Goal: Task Accomplishment & Management: Use online tool/utility

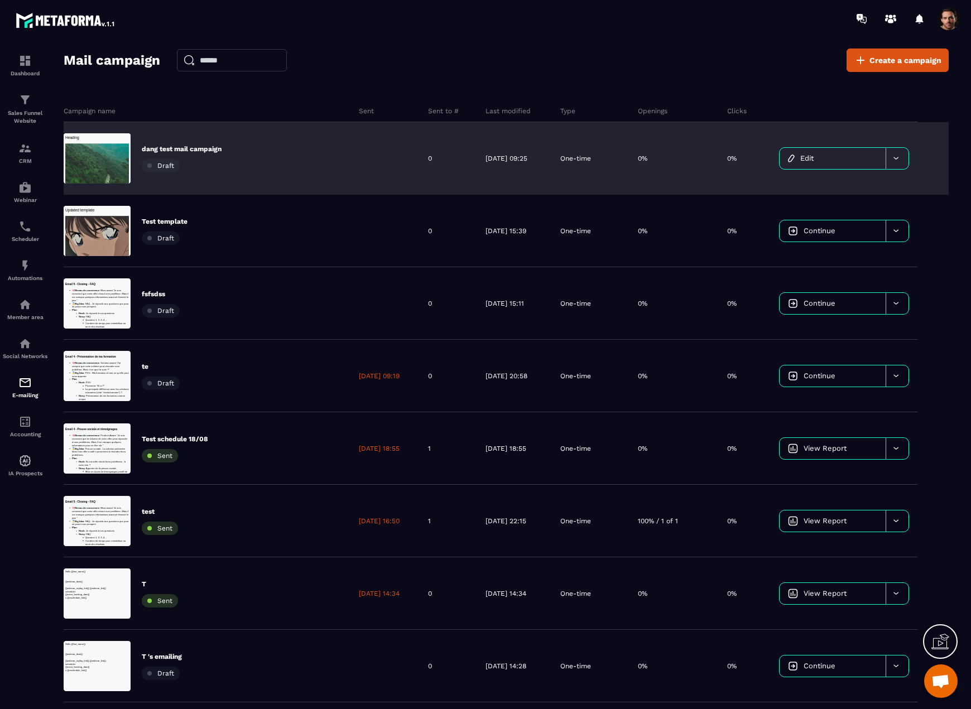
click at [824, 166] on link "Edit" at bounding box center [833, 158] width 106 height 21
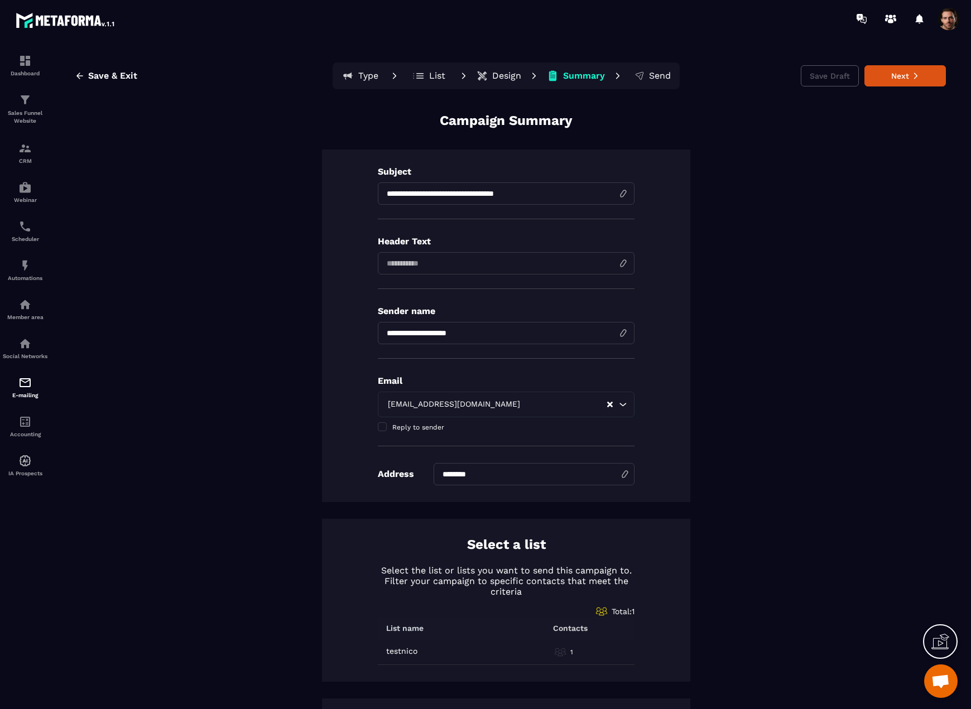
click at [492, 72] on p "Design" at bounding box center [506, 75] width 29 height 11
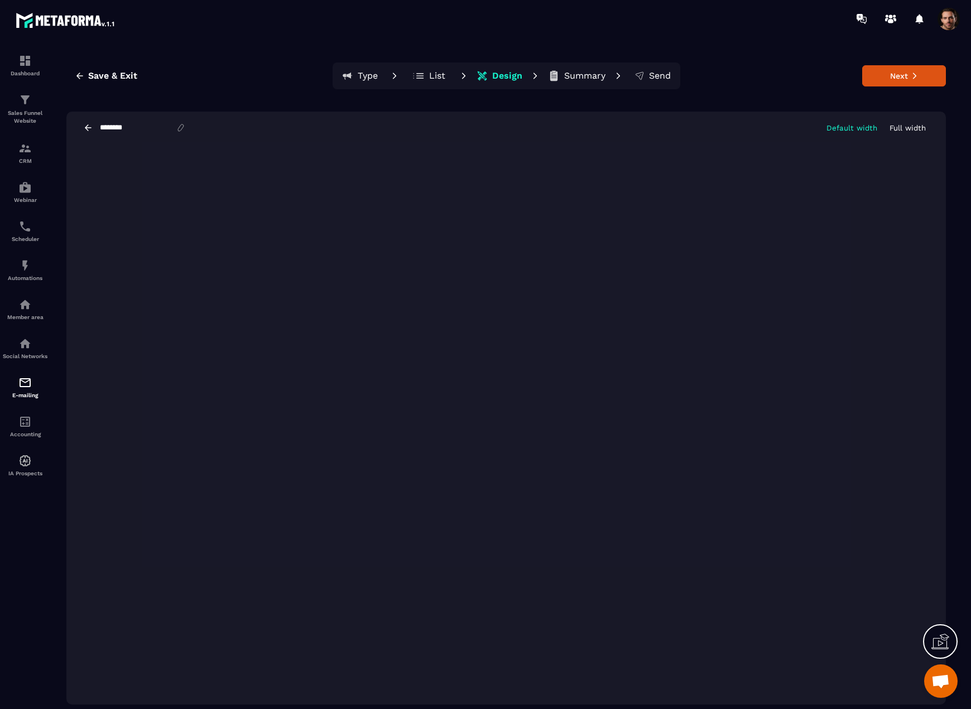
click at [89, 124] on icon at bounding box center [88, 128] width 10 height 10
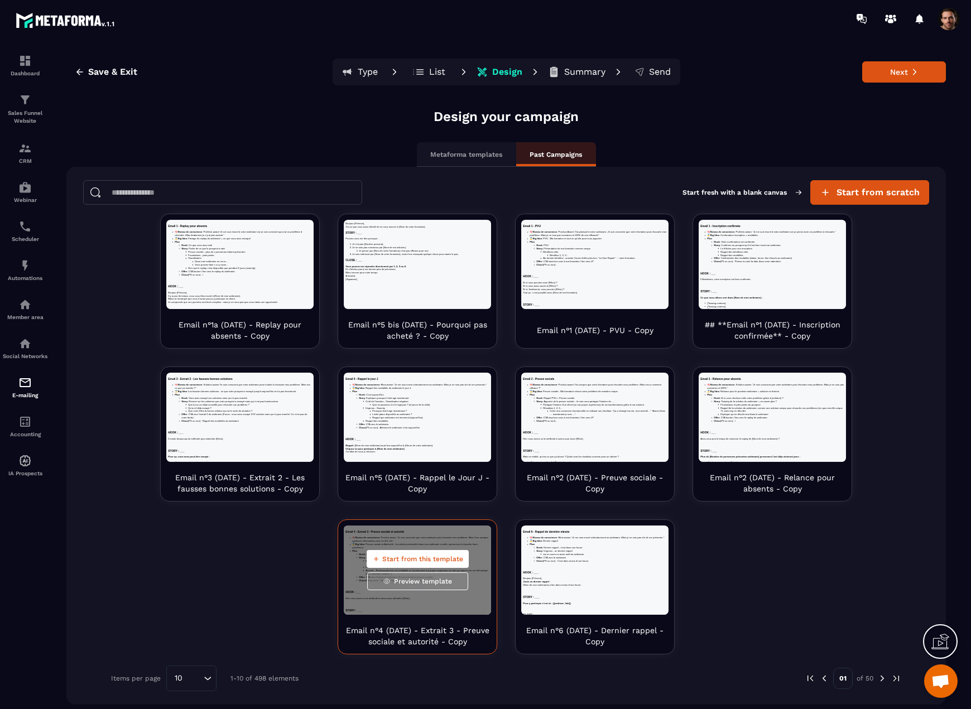
click at [401, 555] on span "Start from this template" at bounding box center [422, 559] width 81 height 9
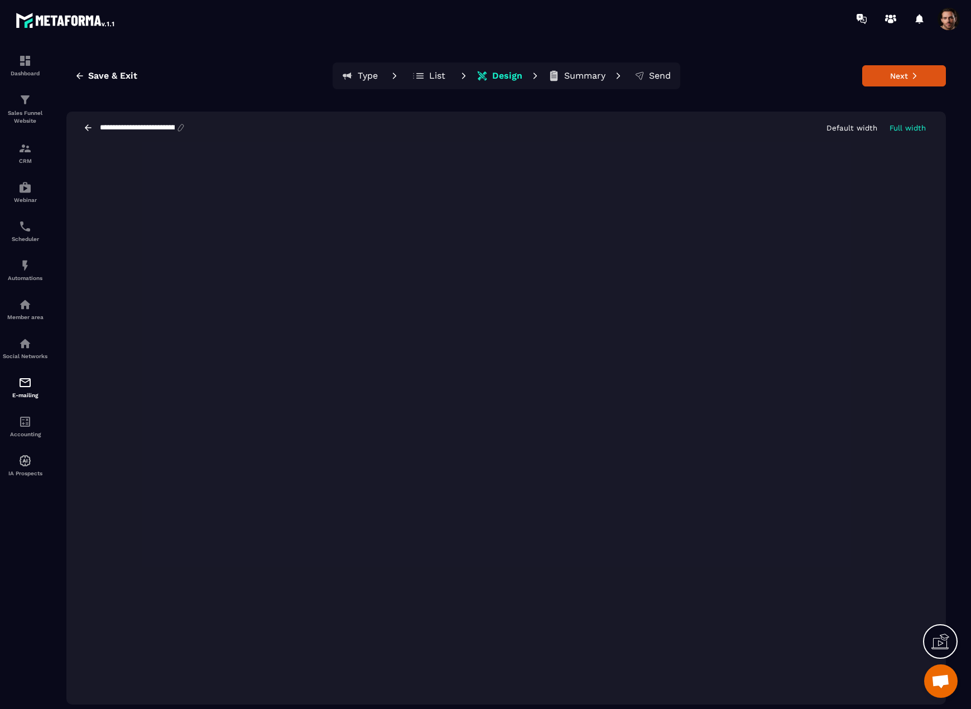
click at [88, 127] on icon at bounding box center [88, 128] width 10 height 10
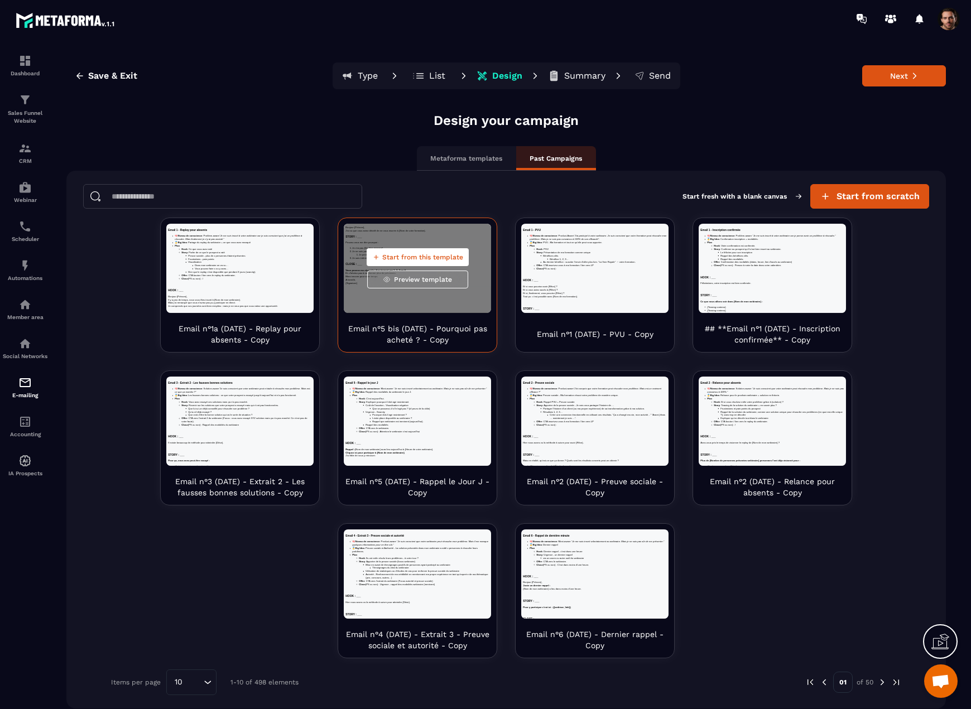
click at [421, 252] on button "Start from this template" at bounding box center [418, 257] width 102 height 18
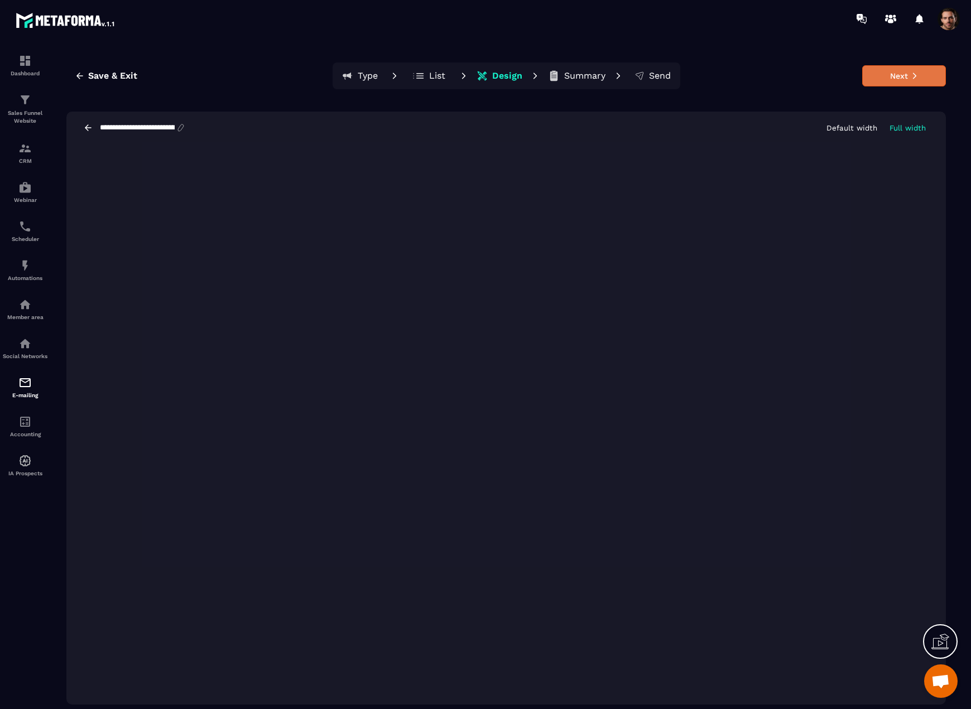
click at [906, 76] on button "Next" at bounding box center [904, 75] width 84 height 21
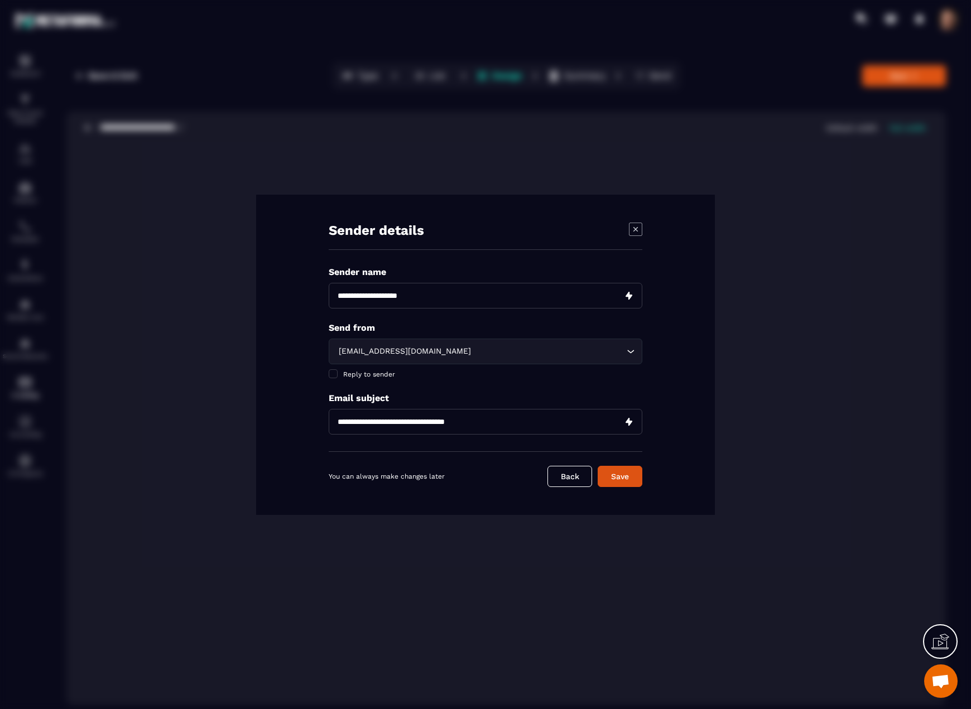
click at [611, 474] on button "Save" at bounding box center [620, 476] width 45 height 21
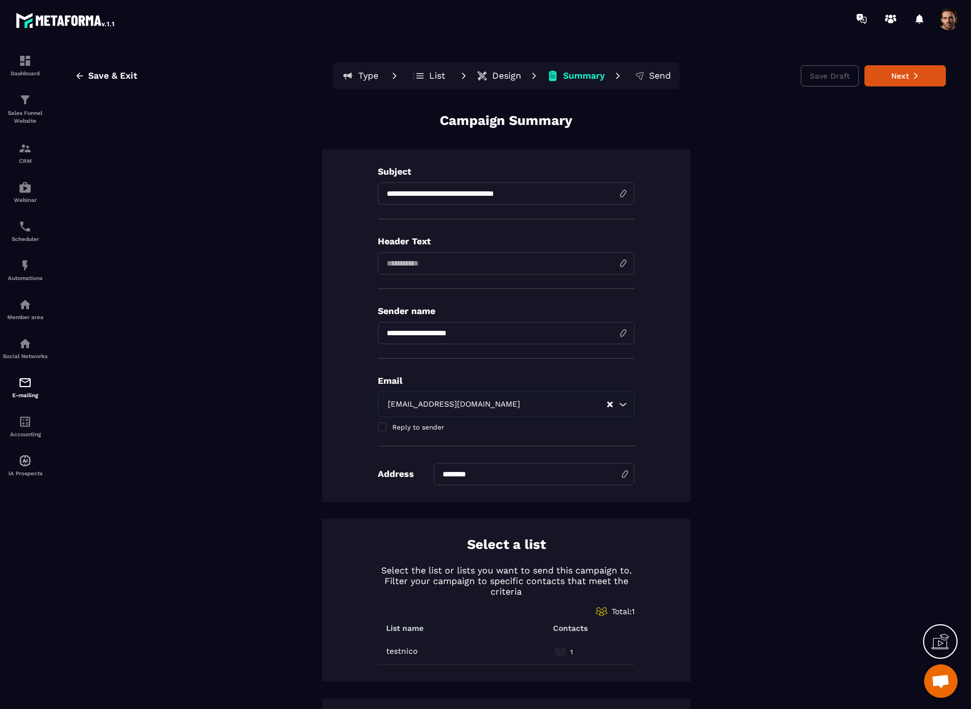
click at [501, 76] on p "Design" at bounding box center [506, 75] width 29 height 11
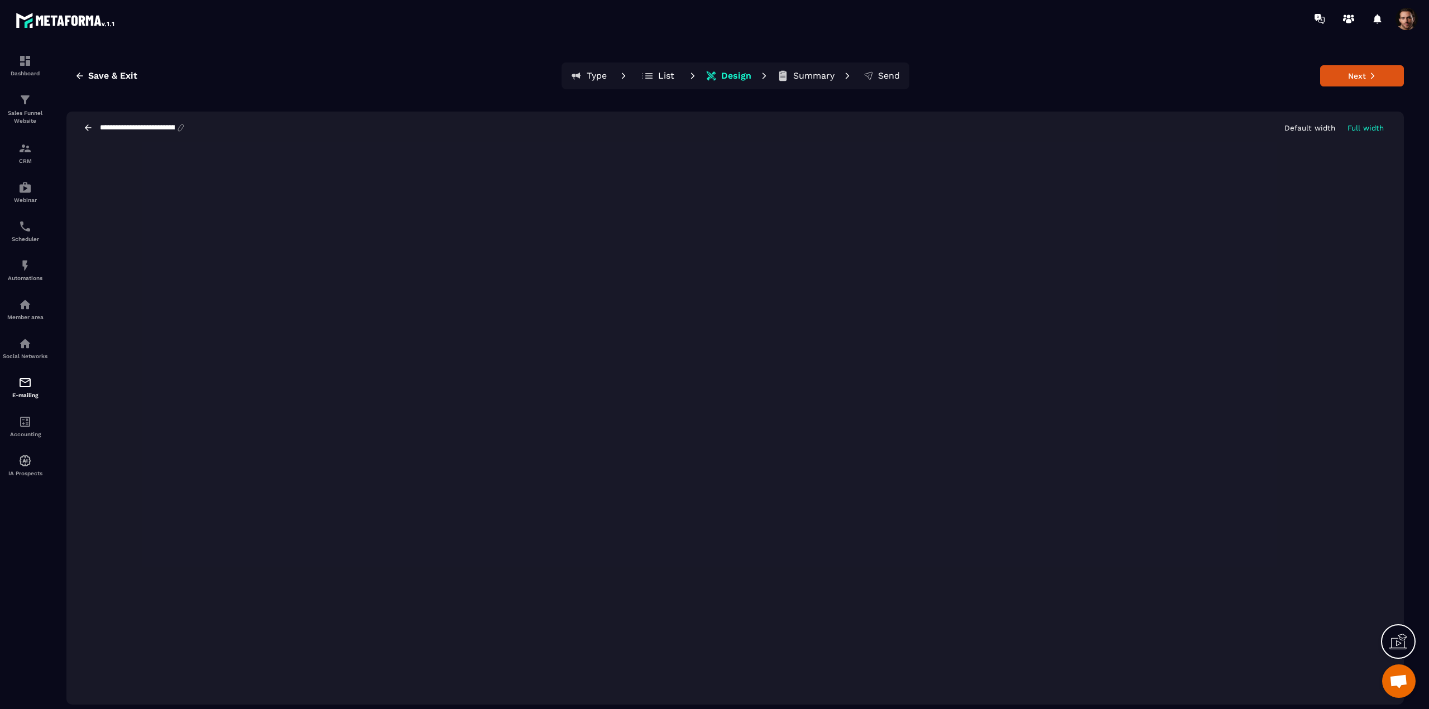
click at [242, 80] on div "Save & Exit Type List Design Summary Send Next" at bounding box center [734, 76] width 1337 height 27
click at [88, 128] on icon at bounding box center [88, 128] width 10 height 10
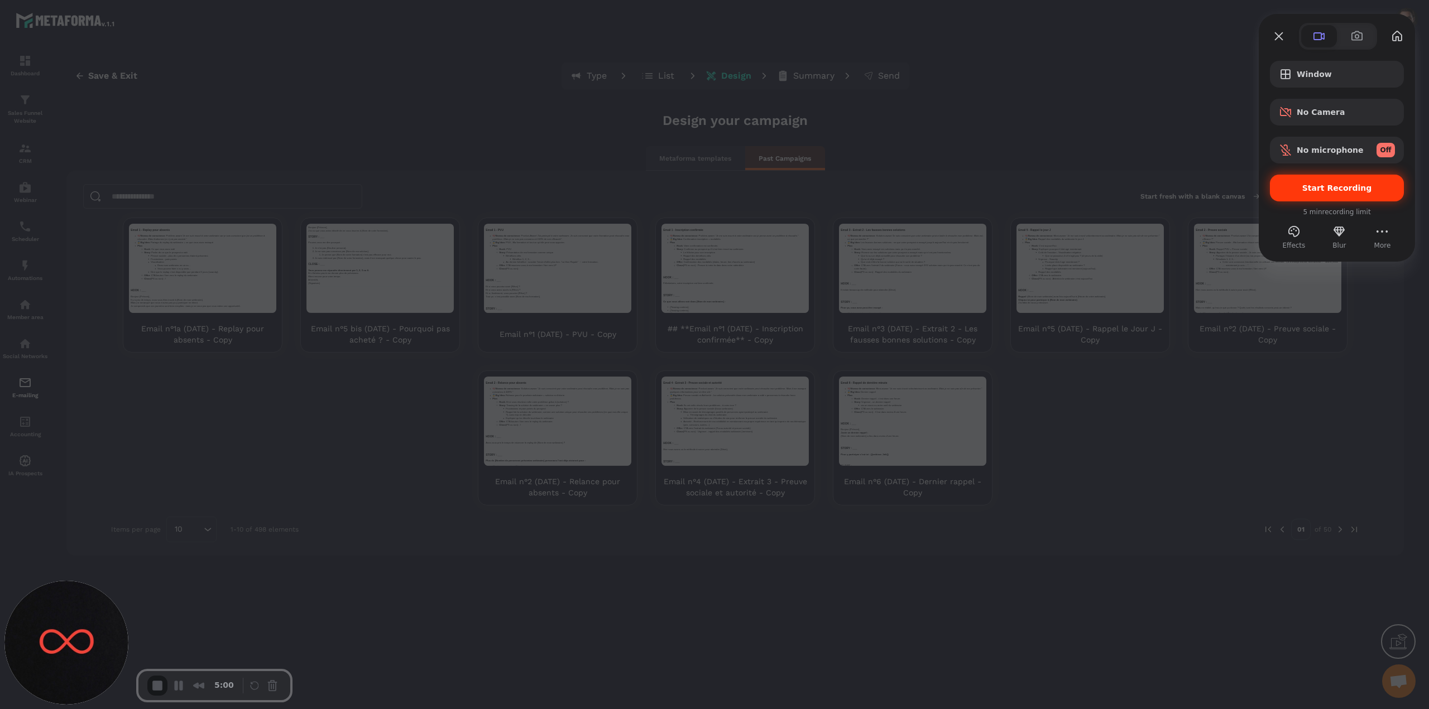
click at [971, 184] on span "Start Recording" at bounding box center [1337, 188] width 70 height 9
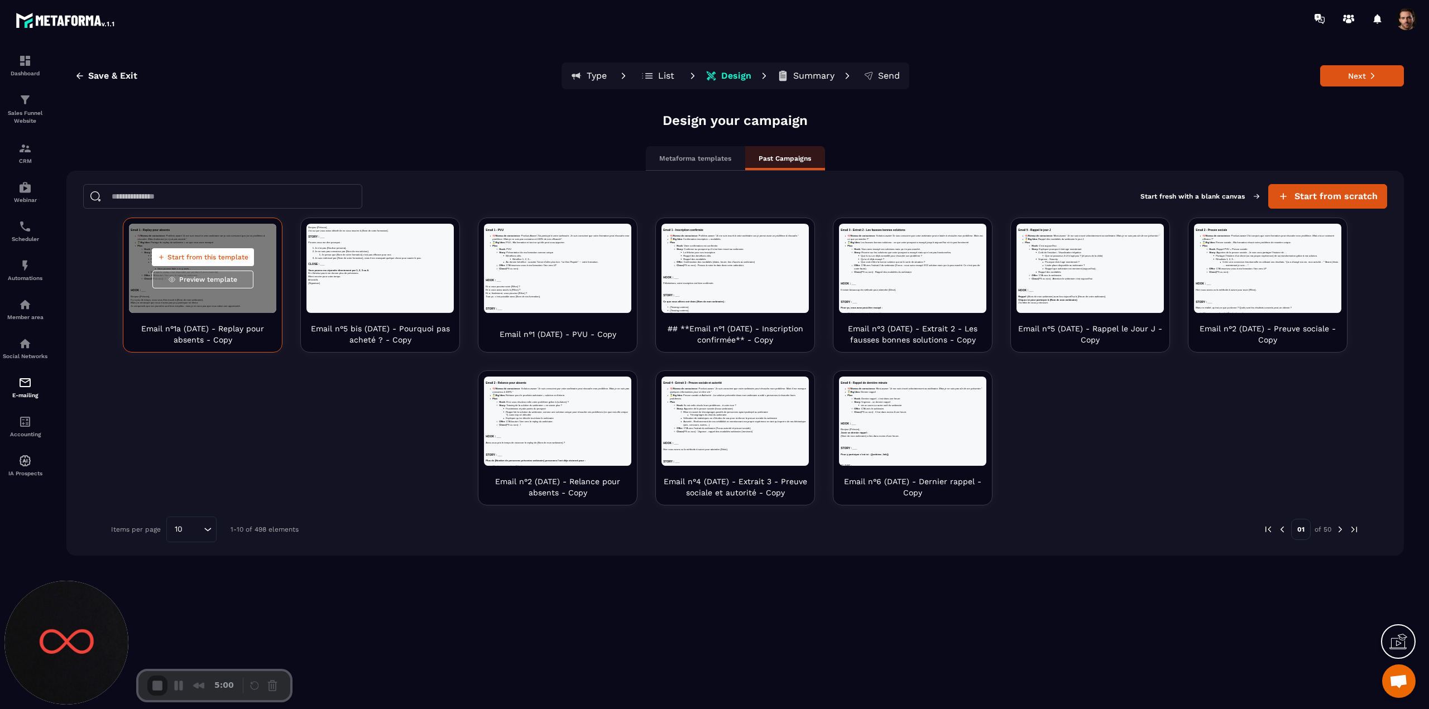
click at [204, 256] on span "Start from this template" at bounding box center [207, 257] width 81 height 9
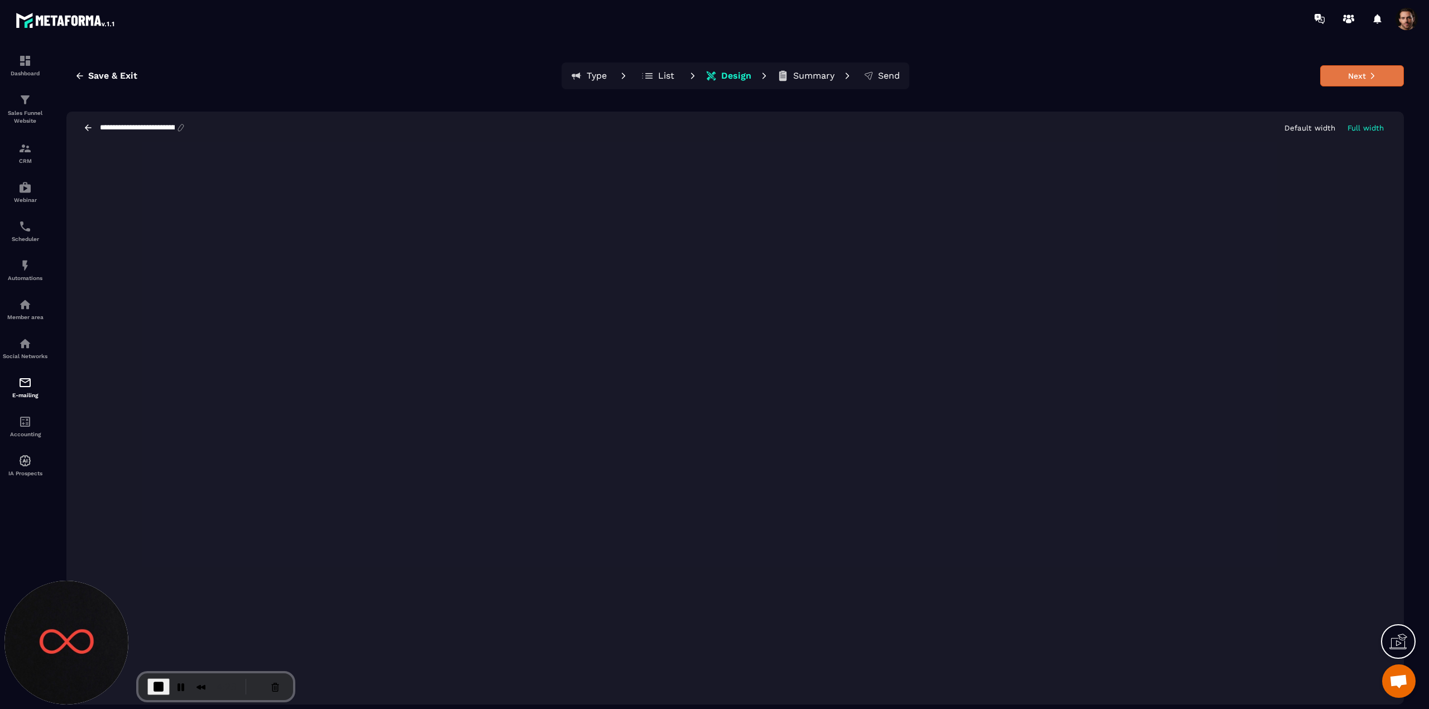
click at [971, 78] on button "Next" at bounding box center [1362, 75] width 84 height 21
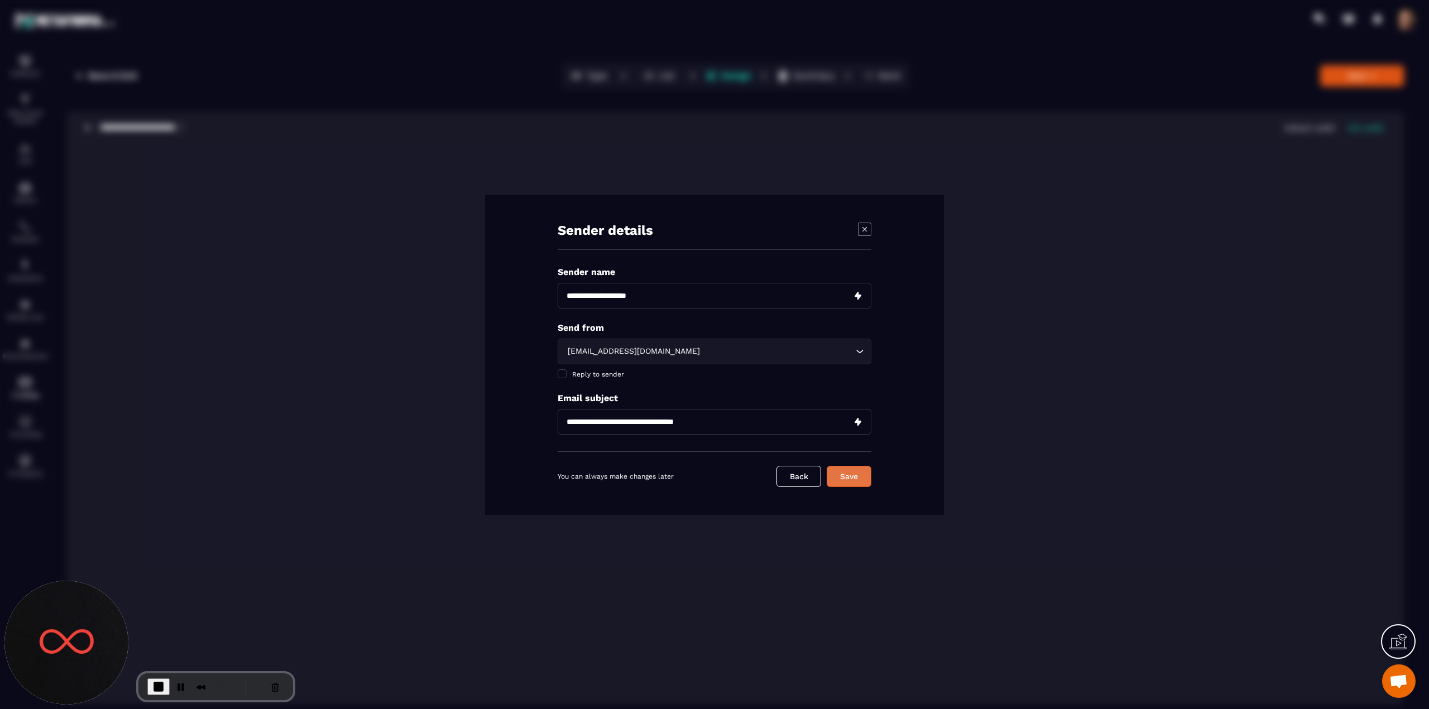
click at [845, 471] on button "Save" at bounding box center [849, 476] width 45 height 21
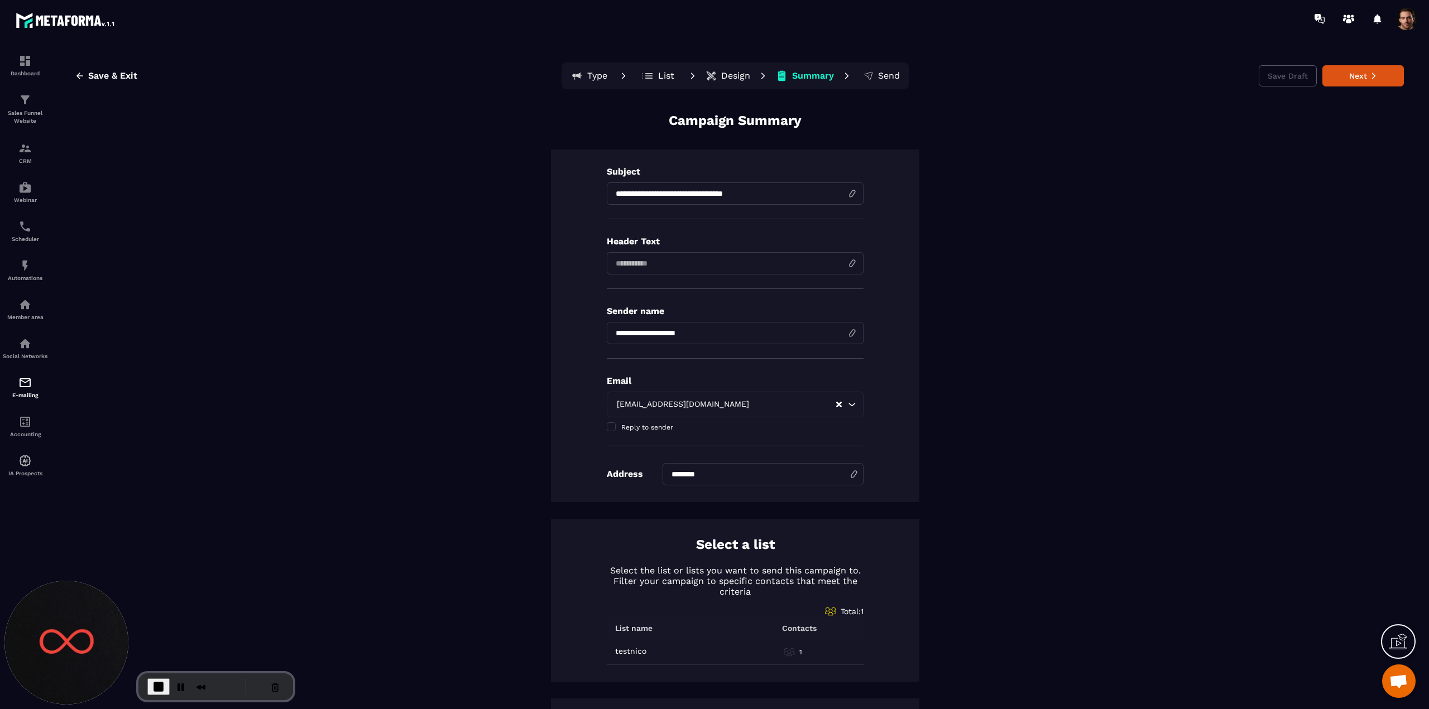
click at [726, 75] on p "Design" at bounding box center [735, 75] width 29 height 11
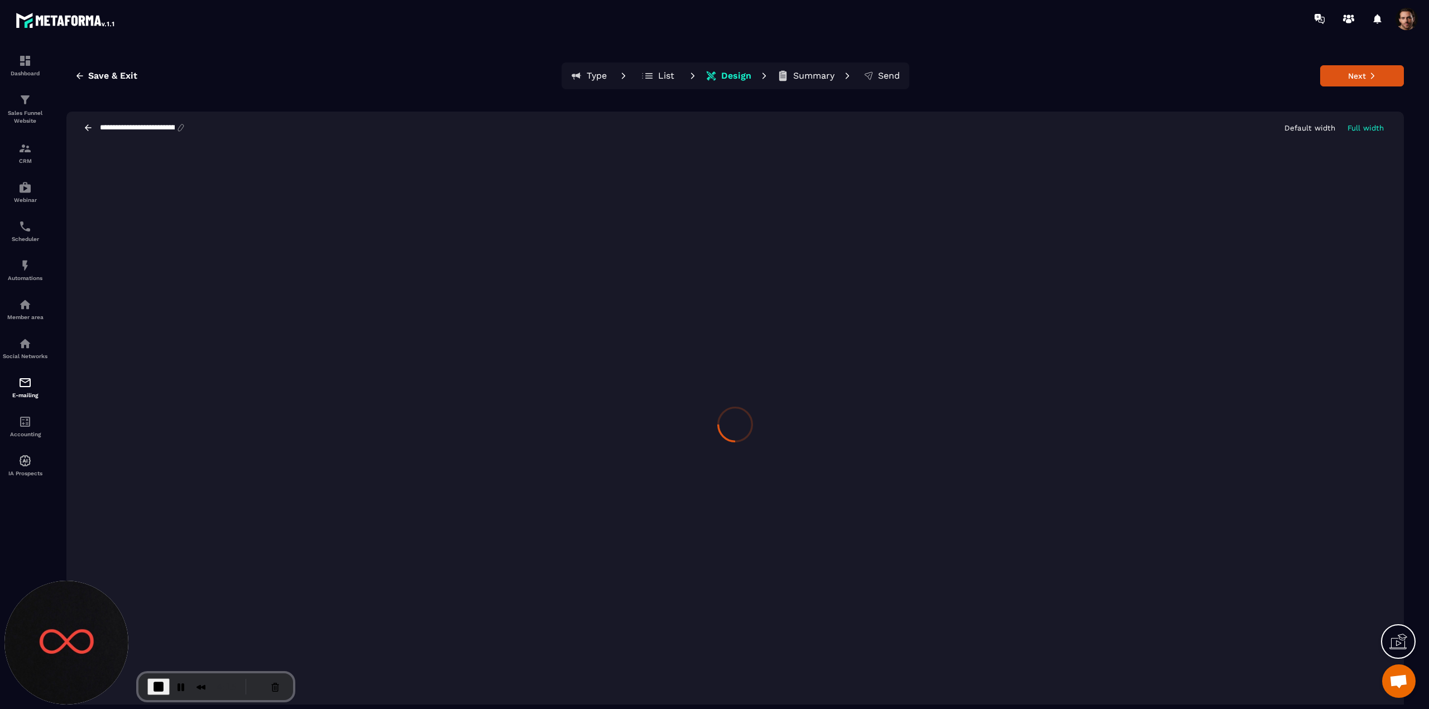
click at [971, 21] on span at bounding box center [1406, 19] width 22 height 22
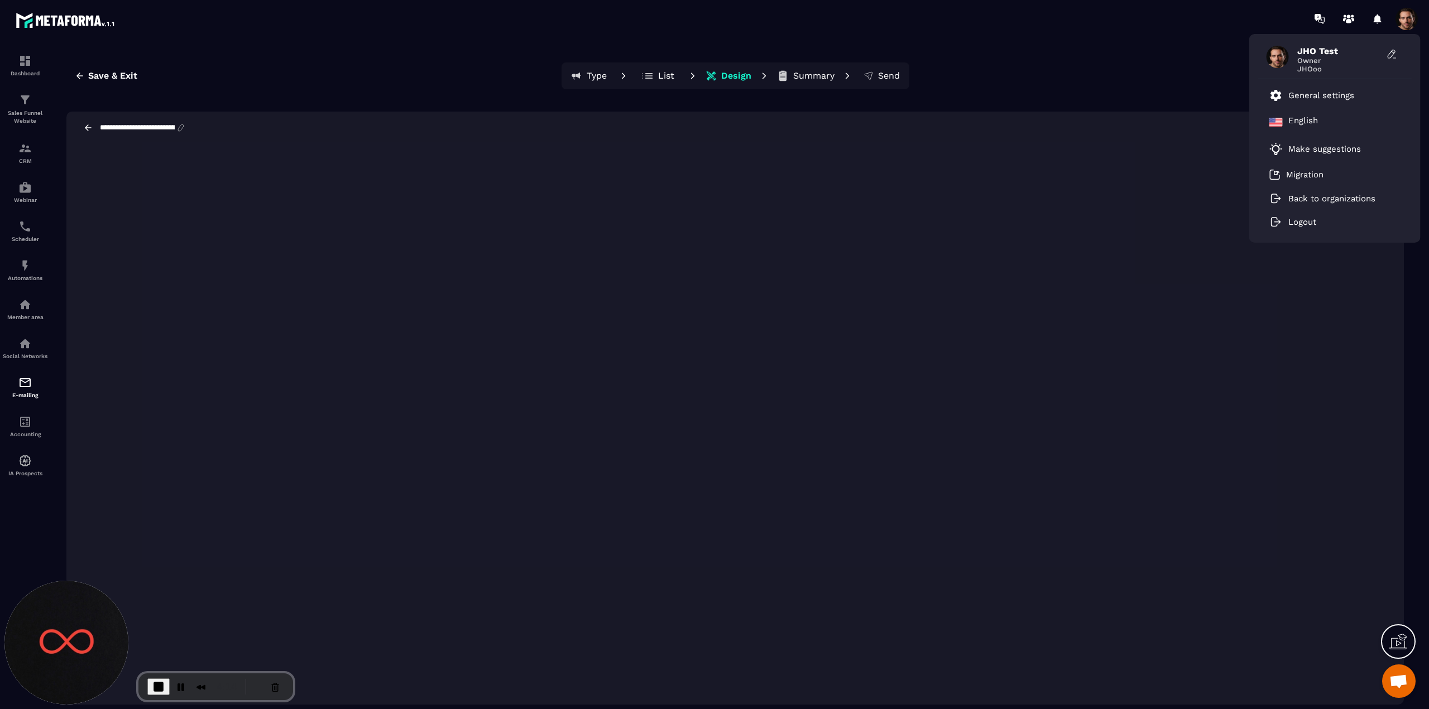
click at [971, 21] on span at bounding box center [1406, 19] width 22 height 22
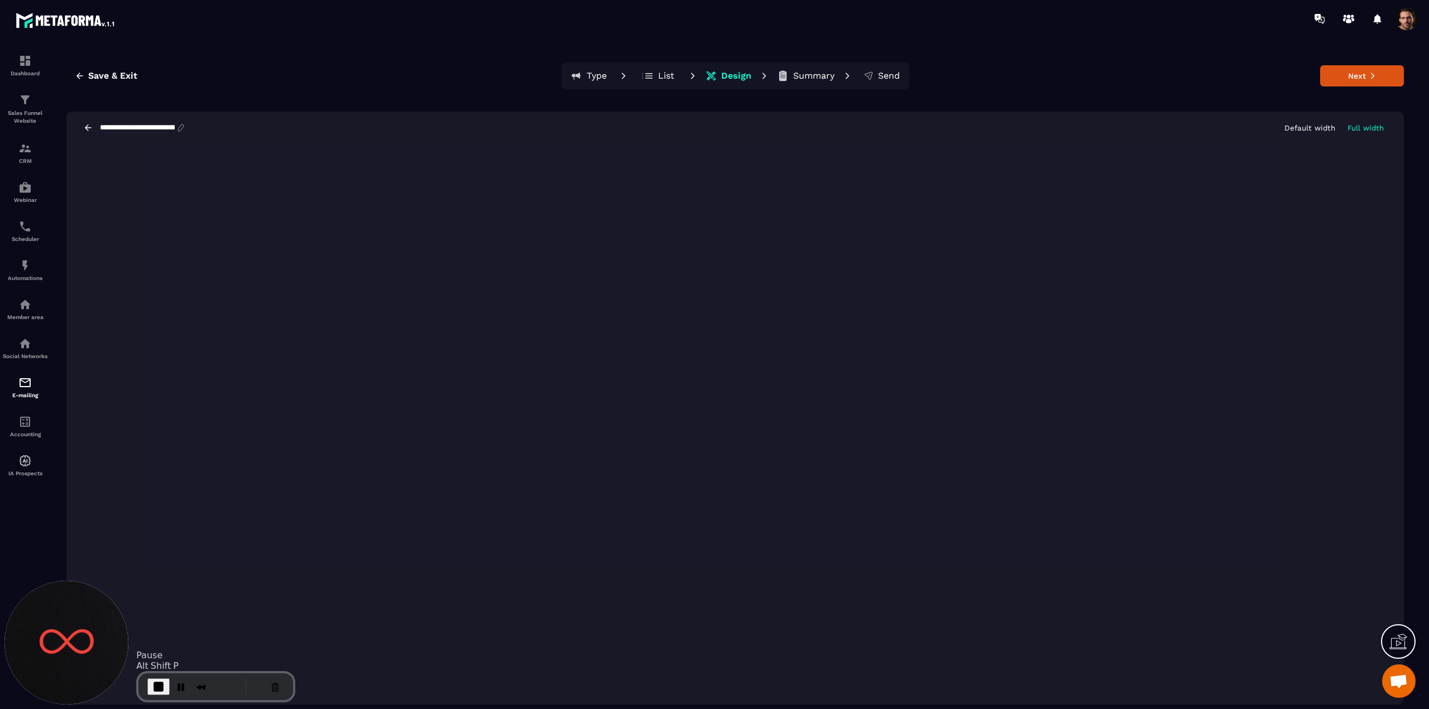
click at [162, 686] on span "End Recording" at bounding box center [158, 686] width 13 height 13
click at [86, 130] on icon at bounding box center [88, 128] width 10 height 10
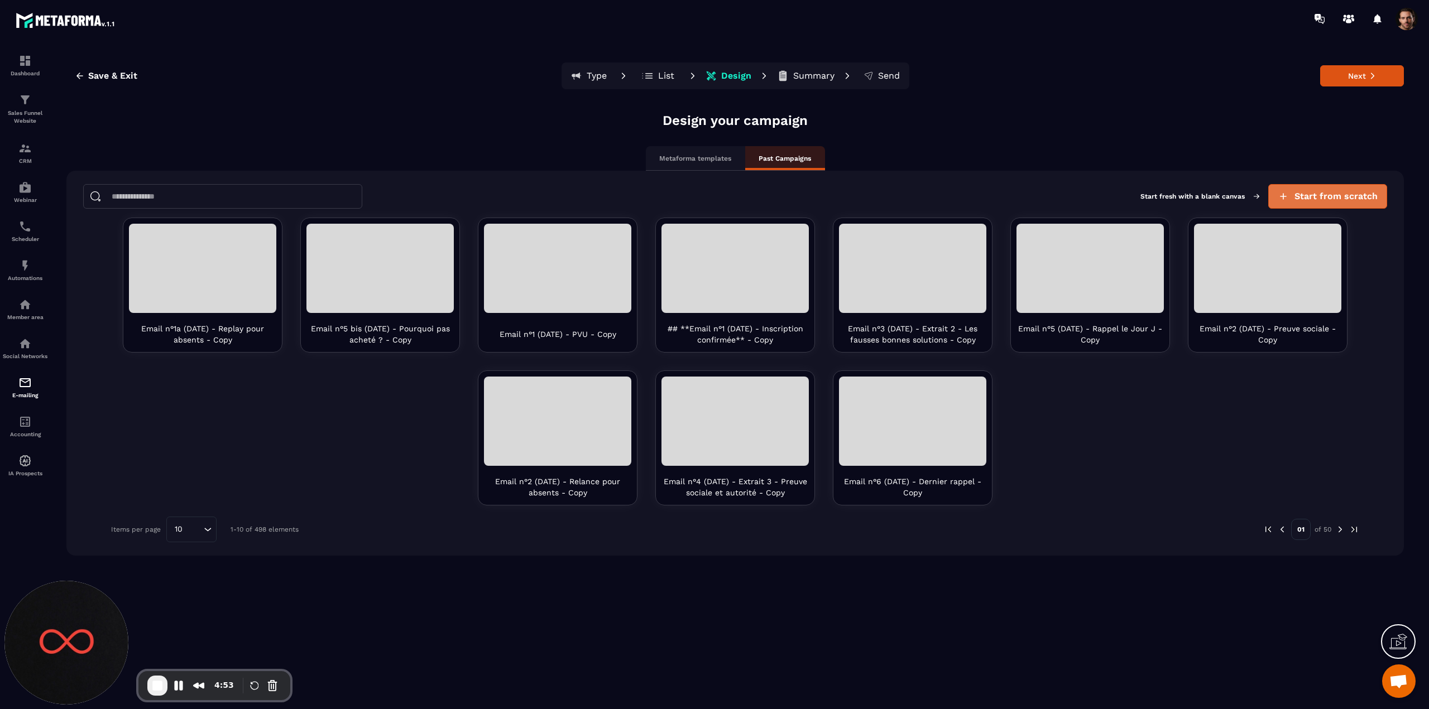
click at [971, 191] on span "Start from scratch" at bounding box center [1335, 196] width 83 height 11
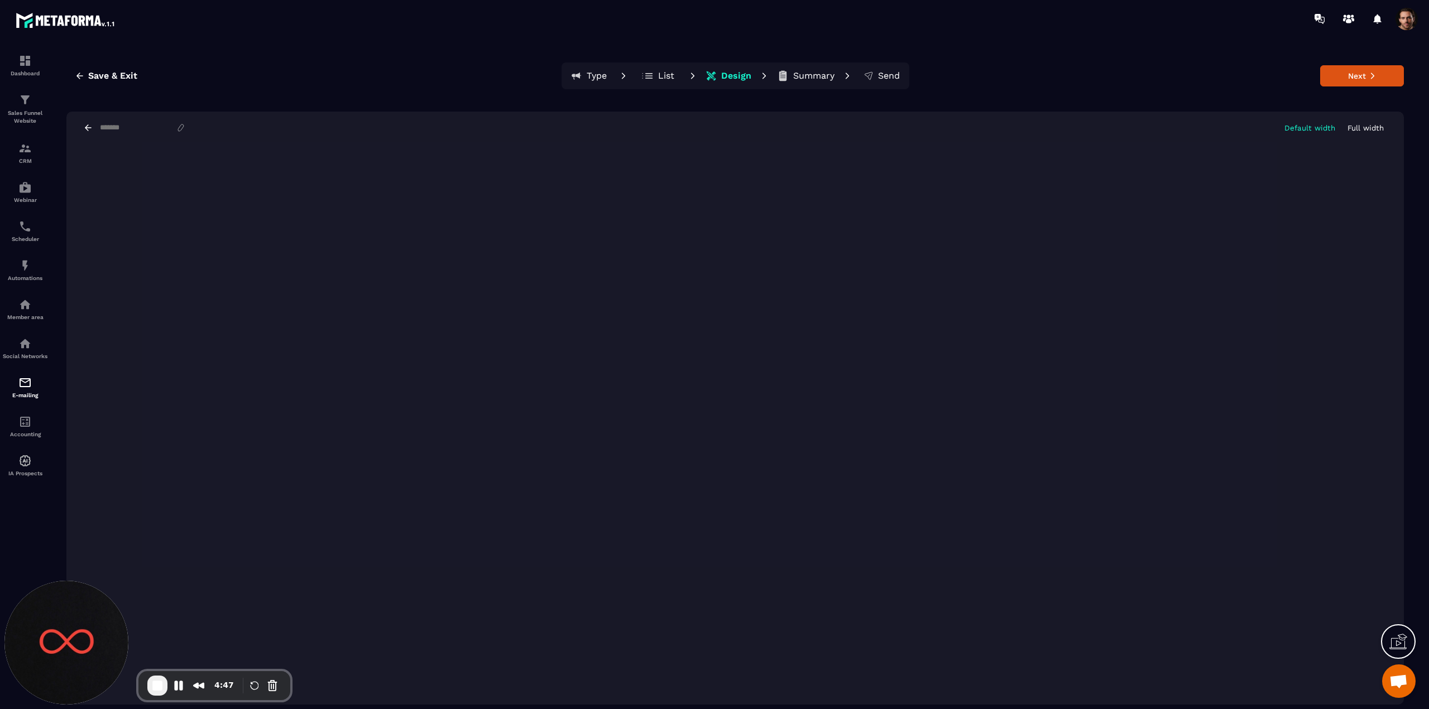
click at [135, 126] on input at bounding box center [137, 127] width 77 height 9
type input "******"
click at [971, 80] on button "Next" at bounding box center [1362, 75] width 84 height 21
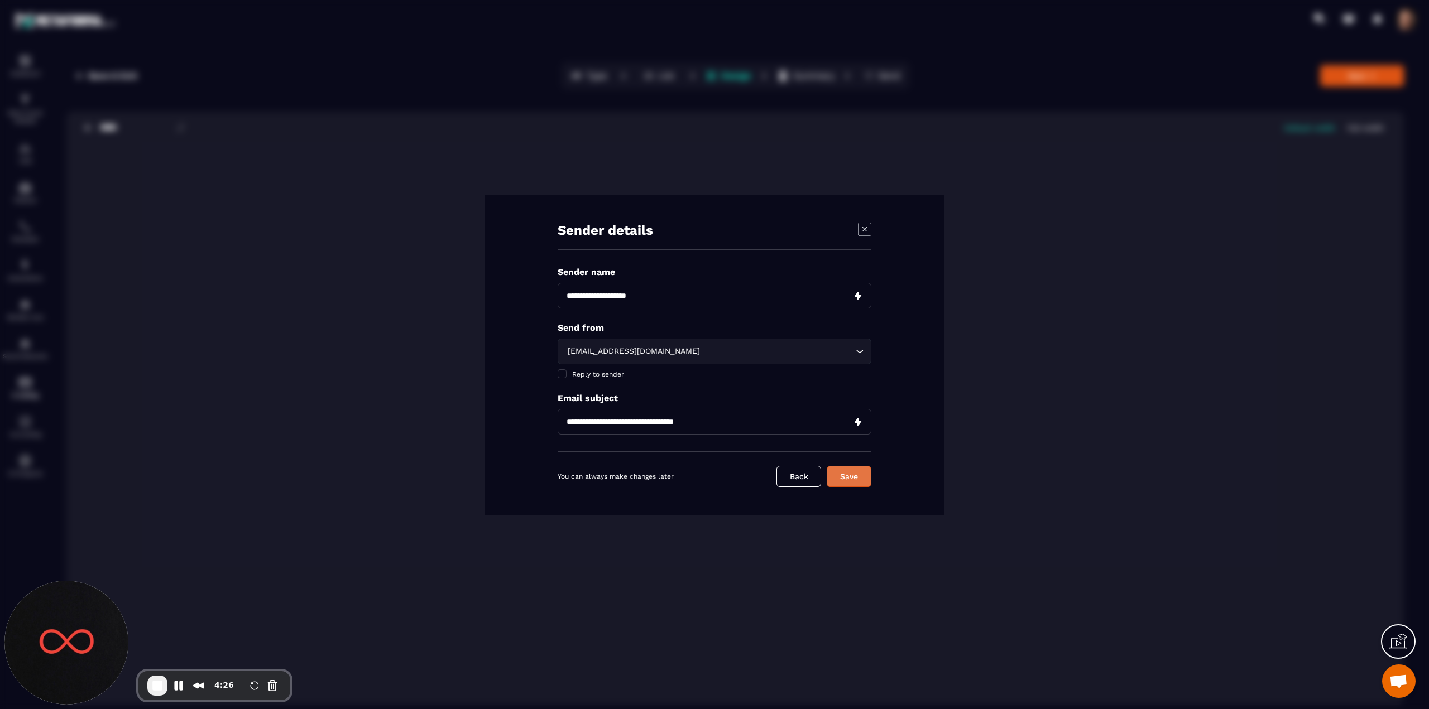
click at [834, 473] on button "Save" at bounding box center [849, 476] width 45 height 21
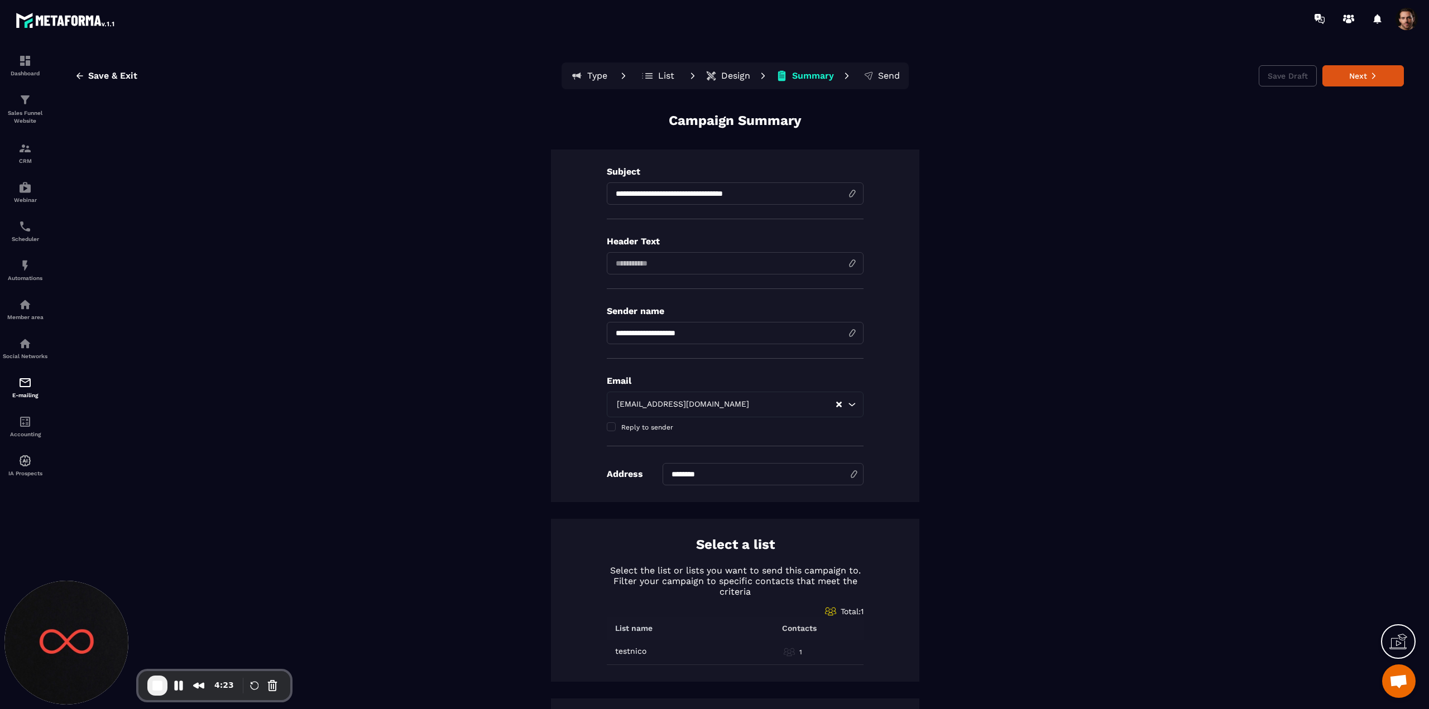
click at [731, 79] on p "Design" at bounding box center [735, 75] width 29 height 11
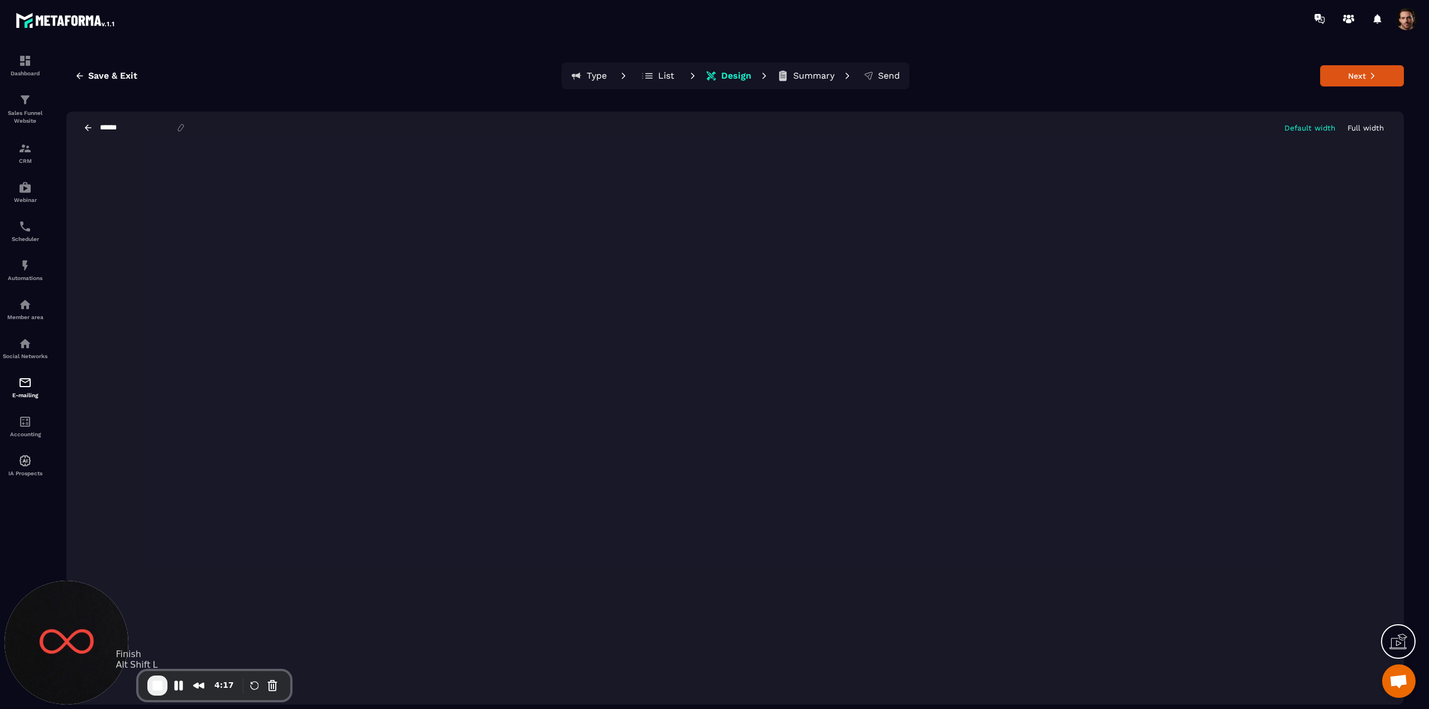
click at [158, 683] on span "End Recording" at bounding box center [157, 685] width 13 height 13
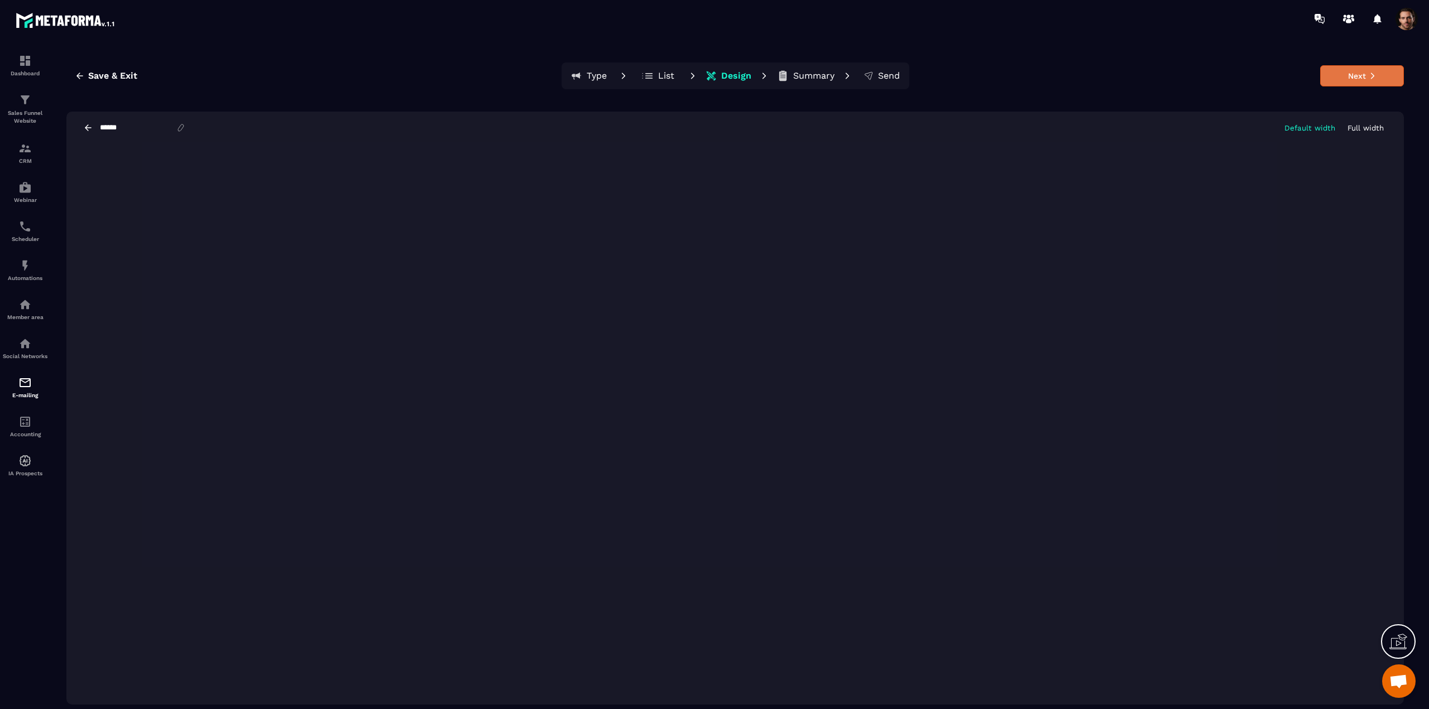
click at [971, 78] on button "Next" at bounding box center [1362, 75] width 84 height 21
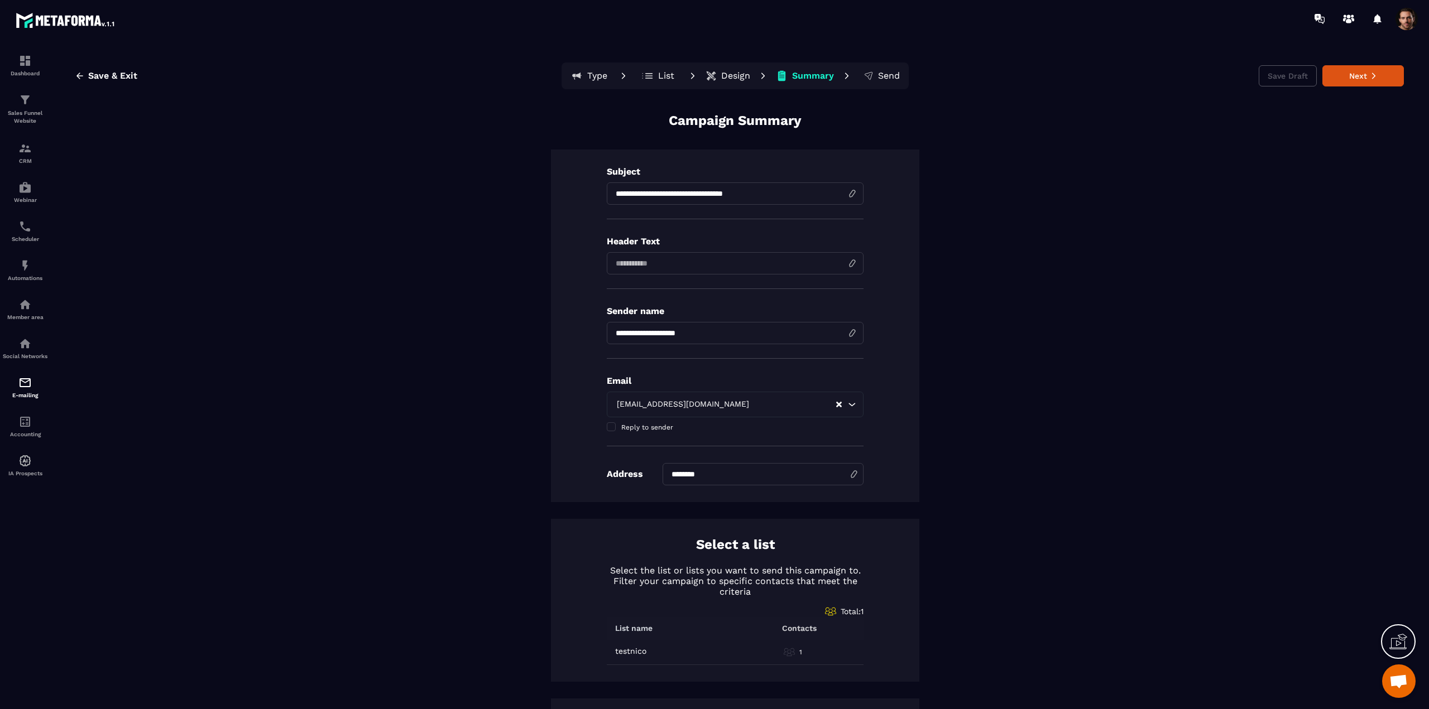
click at [724, 80] on p "Design" at bounding box center [735, 75] width 29 height 11
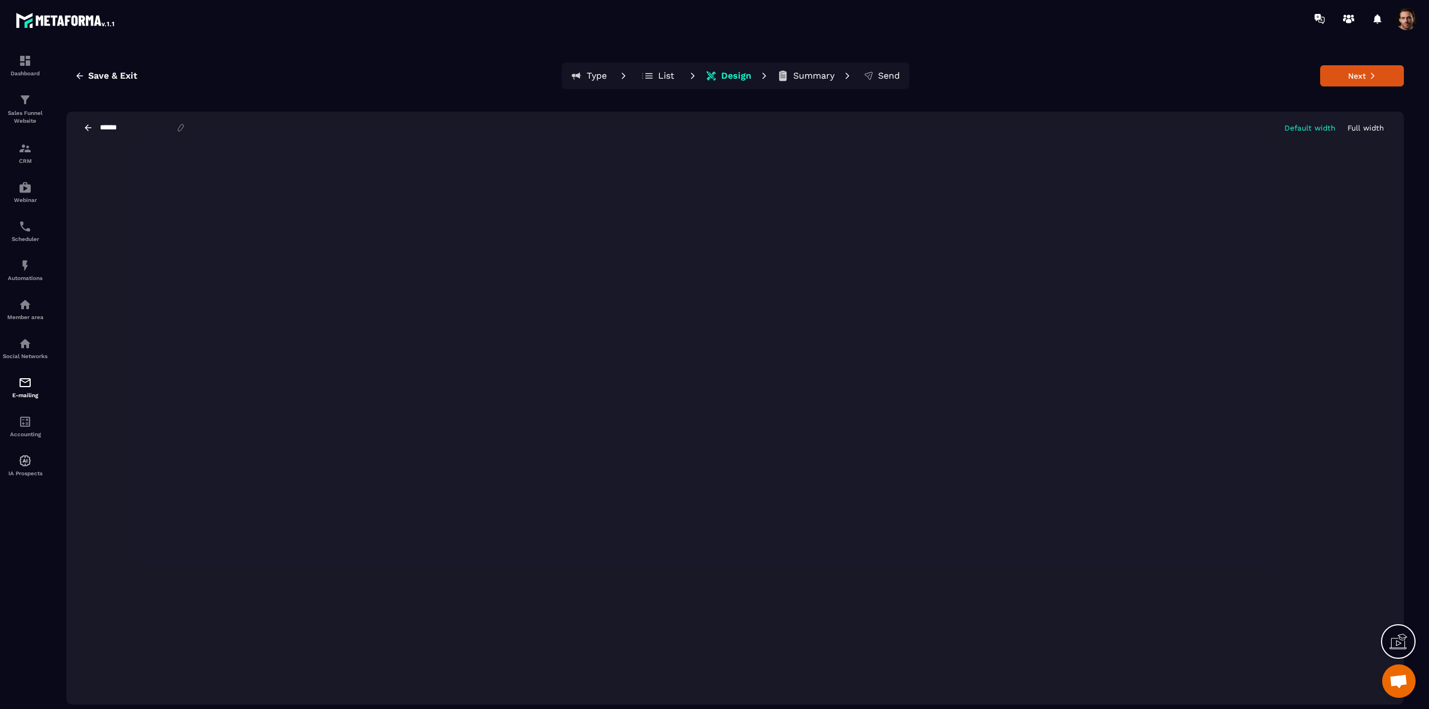
click at [85, 128] on icon at bounding box center [88, 127] width 7 height 6
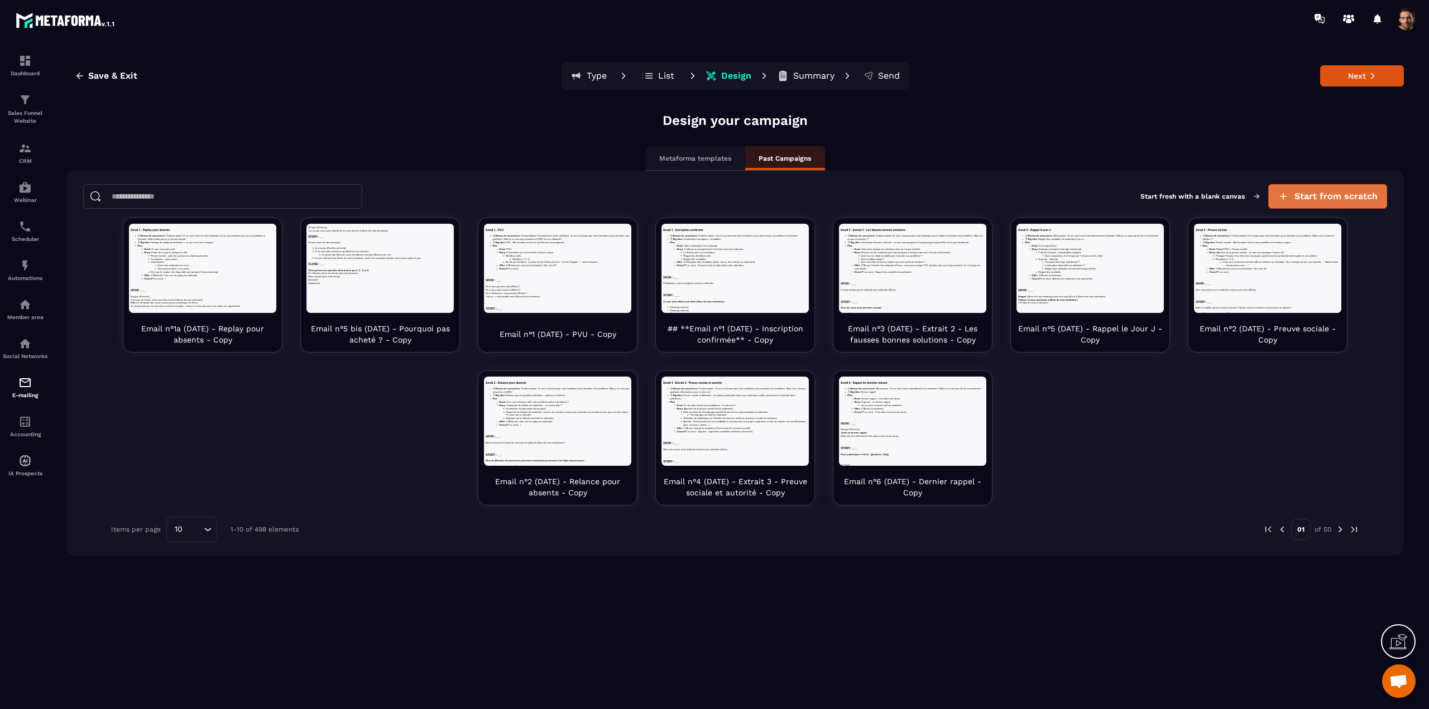
click at [971, 195] on span "Start from scratch" at bounding box center [1335, 196] width 83 height 11
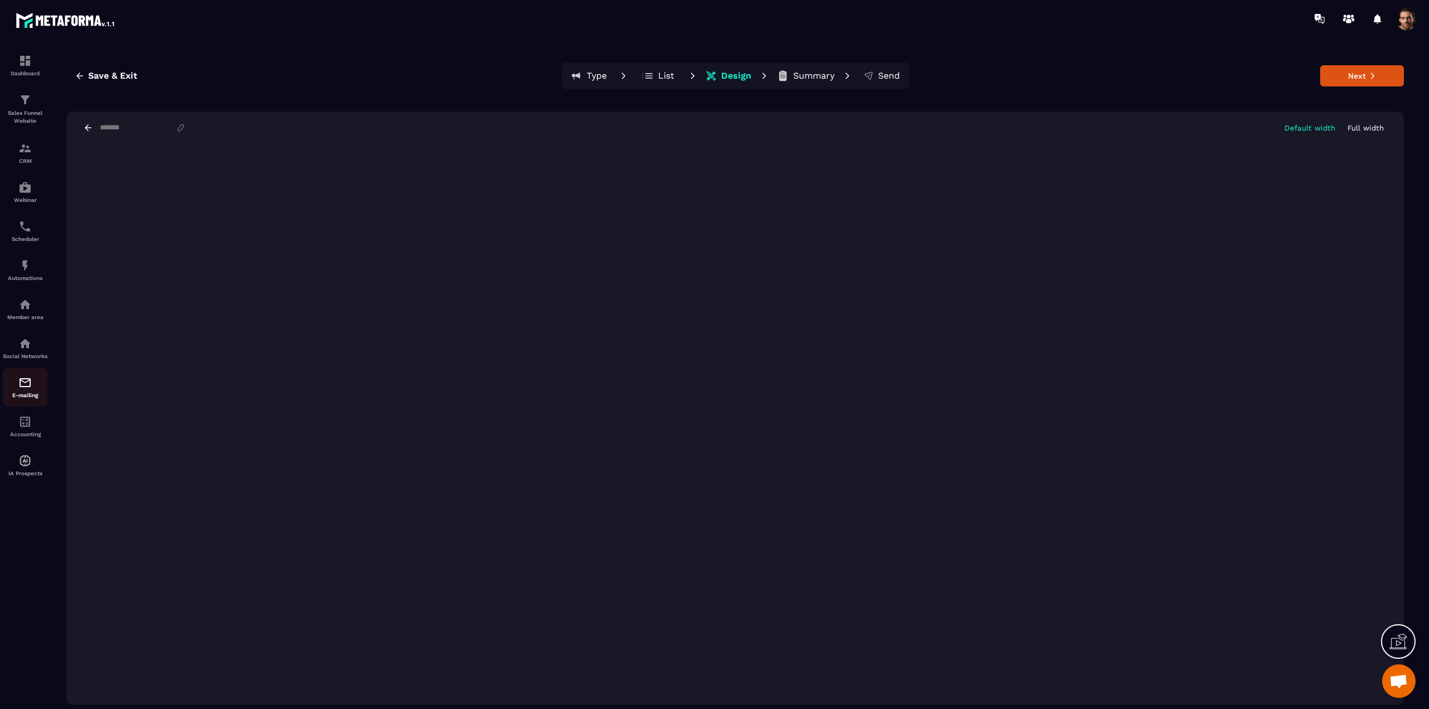
click at [25, 390] on img at bounding box center [24, 382] width 13 height 13
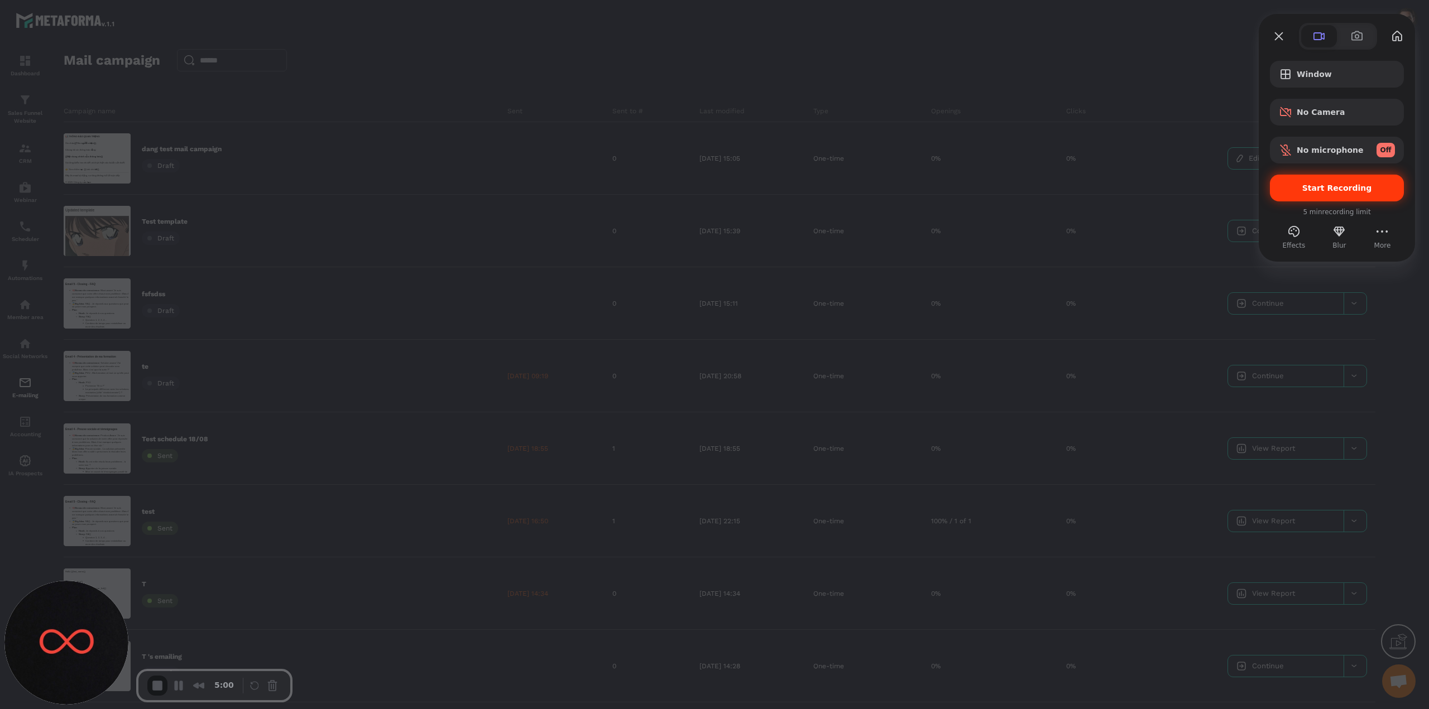
click at [971, 191] on span "Start Recording" at bounding box center [1337, 188] width 70 height 9
click at [971, 189] on span "Start Recording" at bounding box center [1337, 188] width 70 height 9
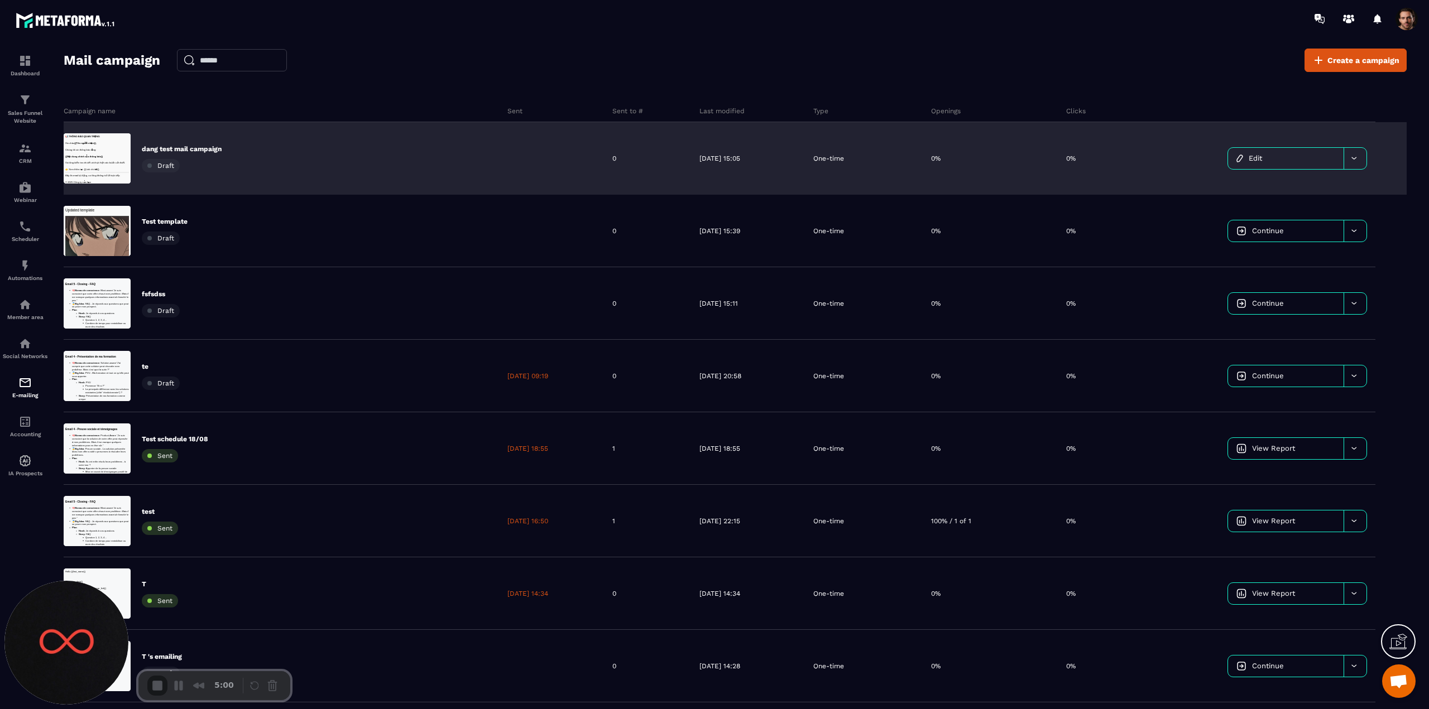
click at [971, 160] on span "Edit" at bounding box center [1255, 158] width 13 height 8
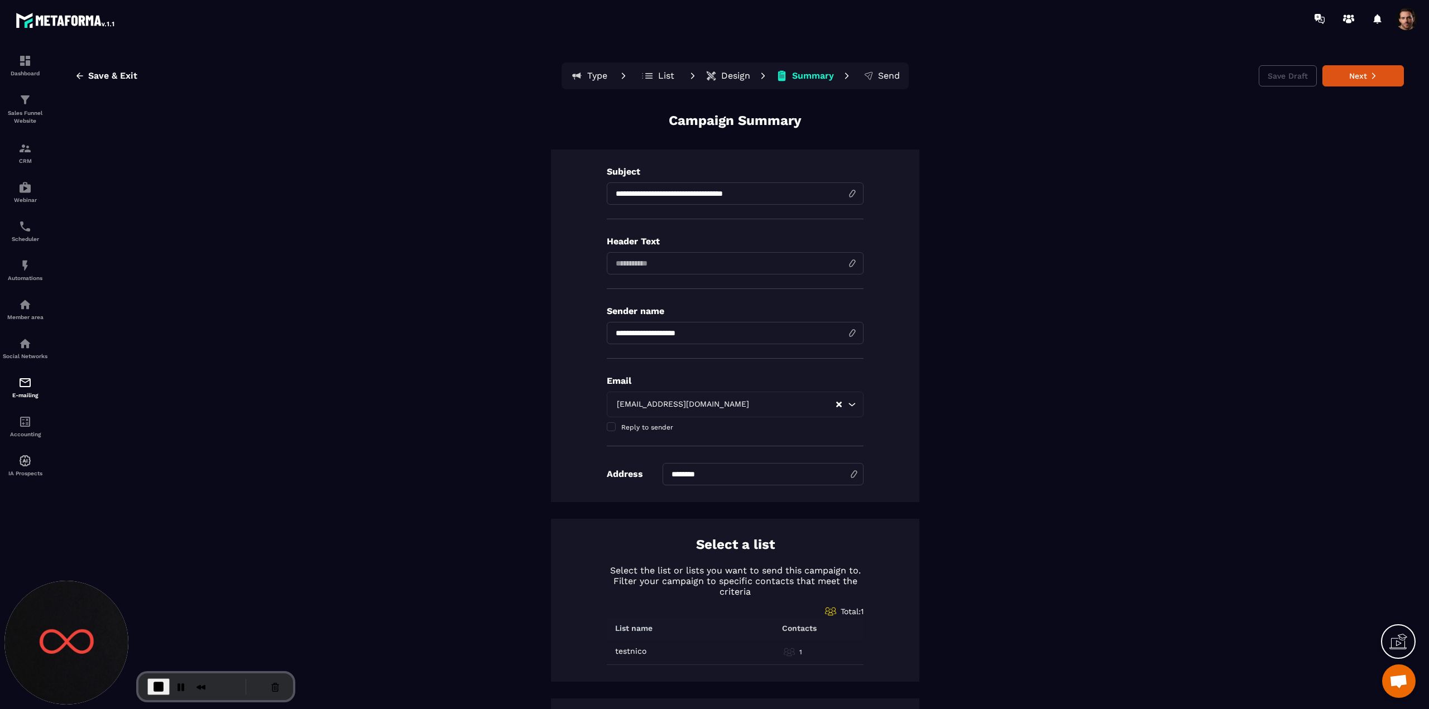
click at [721, 73] on p "Design" at bounding box center [735, 75] width 29 height 11
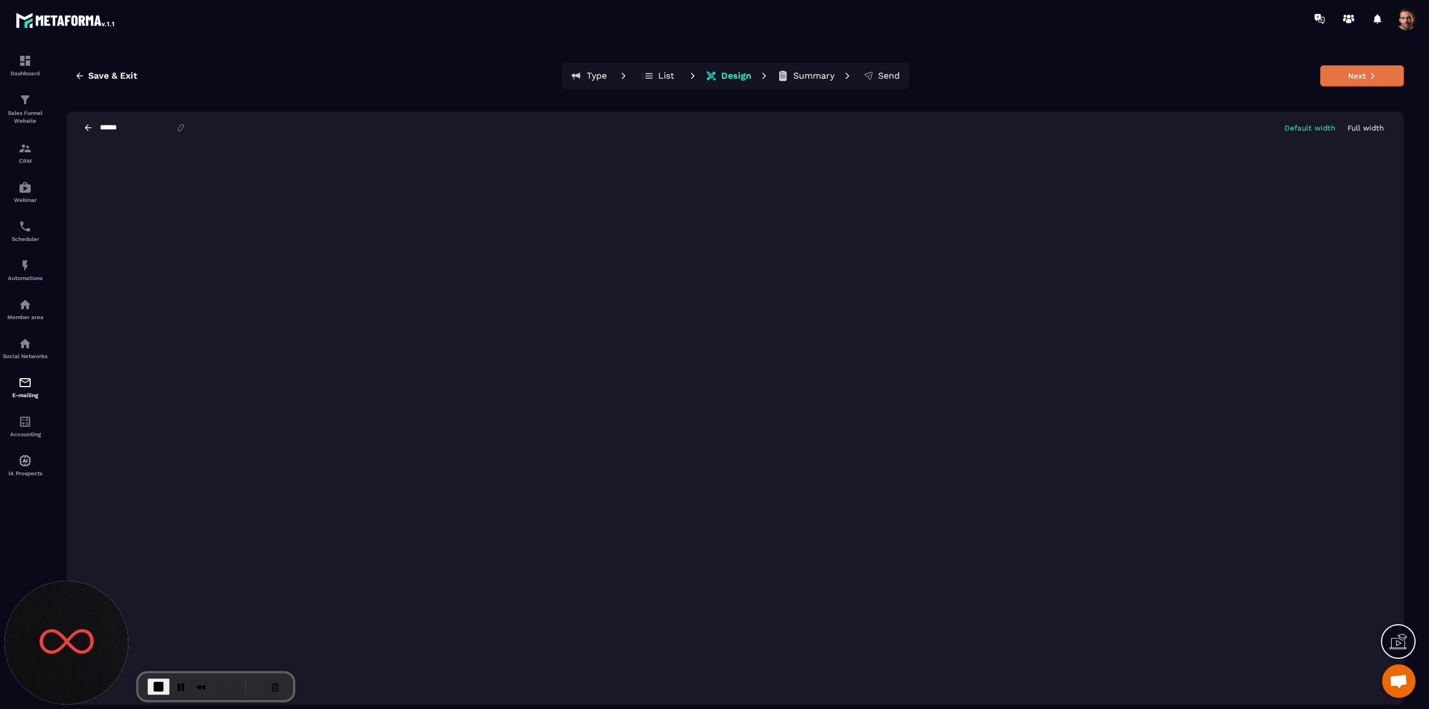
click at [971, 74] on button "Next" at bounding box center [1362, 75] width 84 height 21
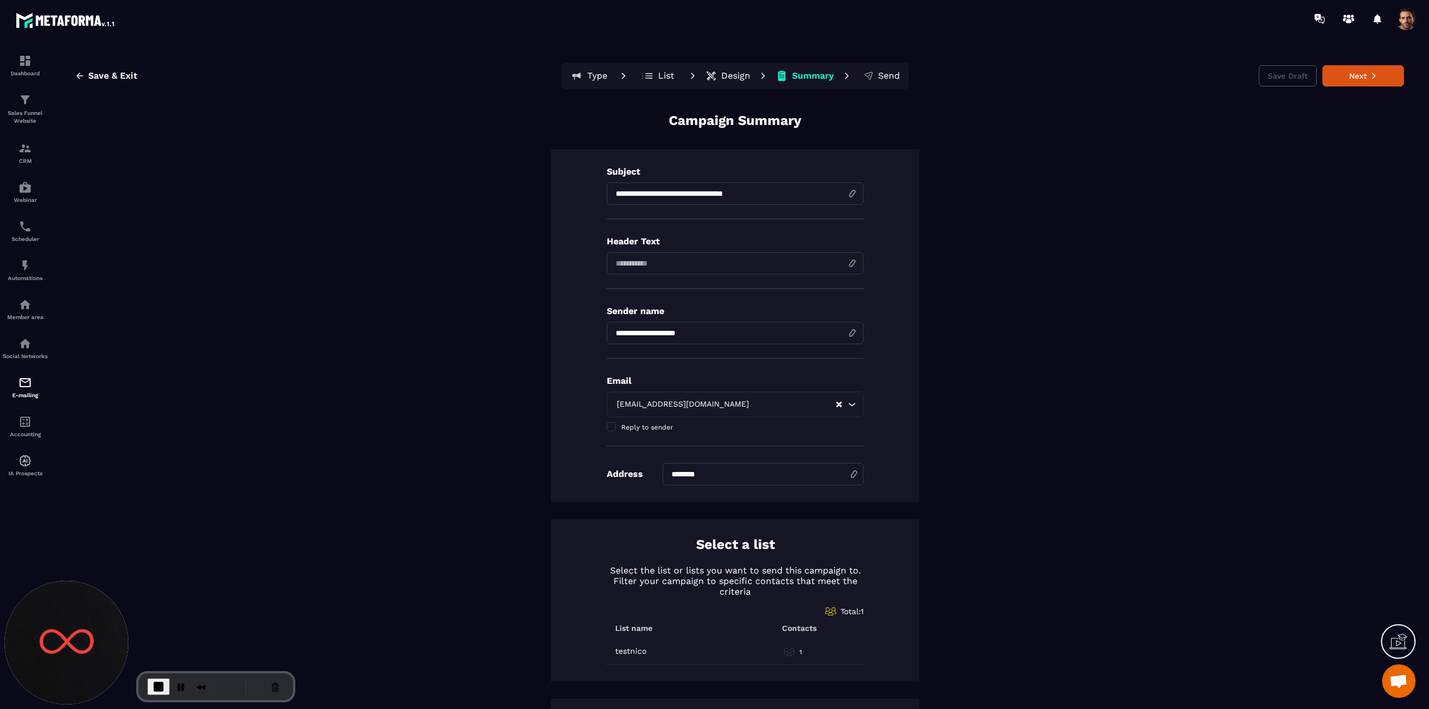
click at [723, 80] on p "Design" at bounding box center [735, 75] width 29 height 11
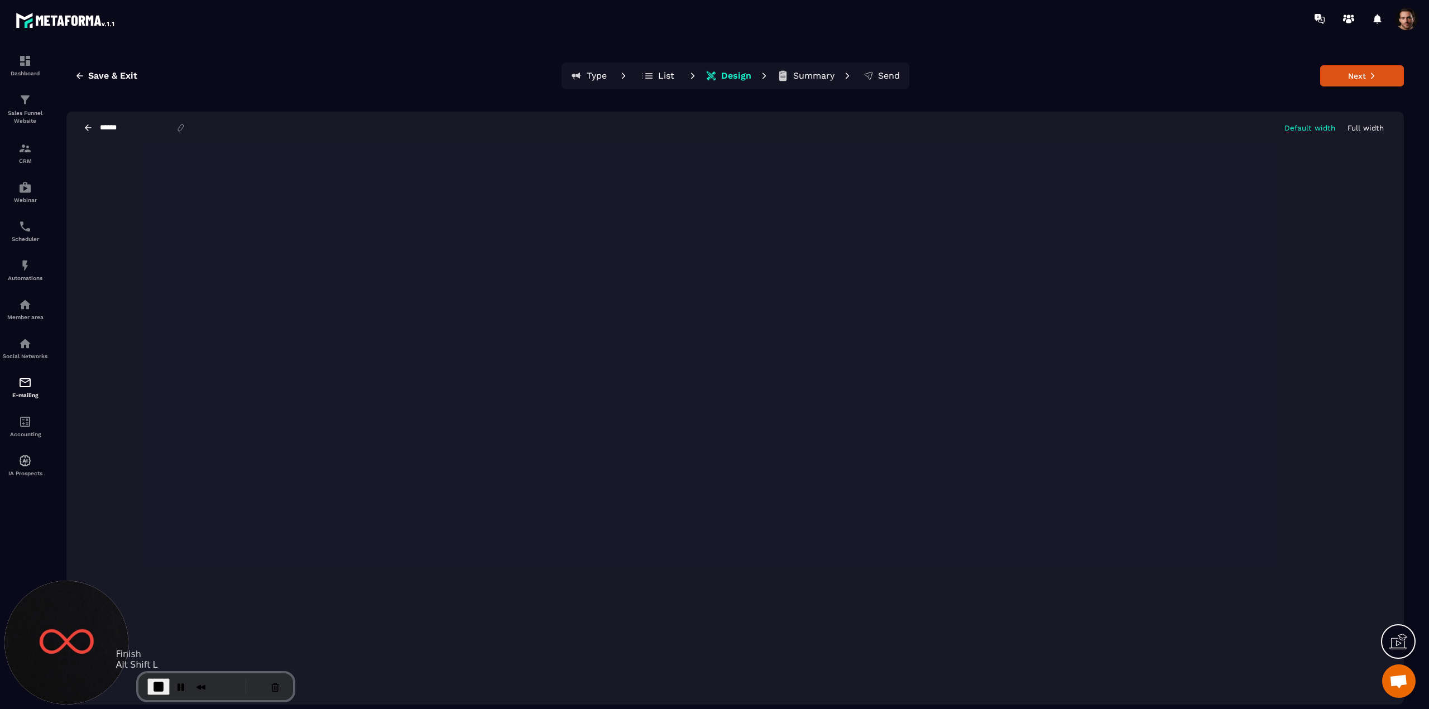
click at [153, 688] on span "End Recording" at bounding box center [158, 686] width 13 height 13
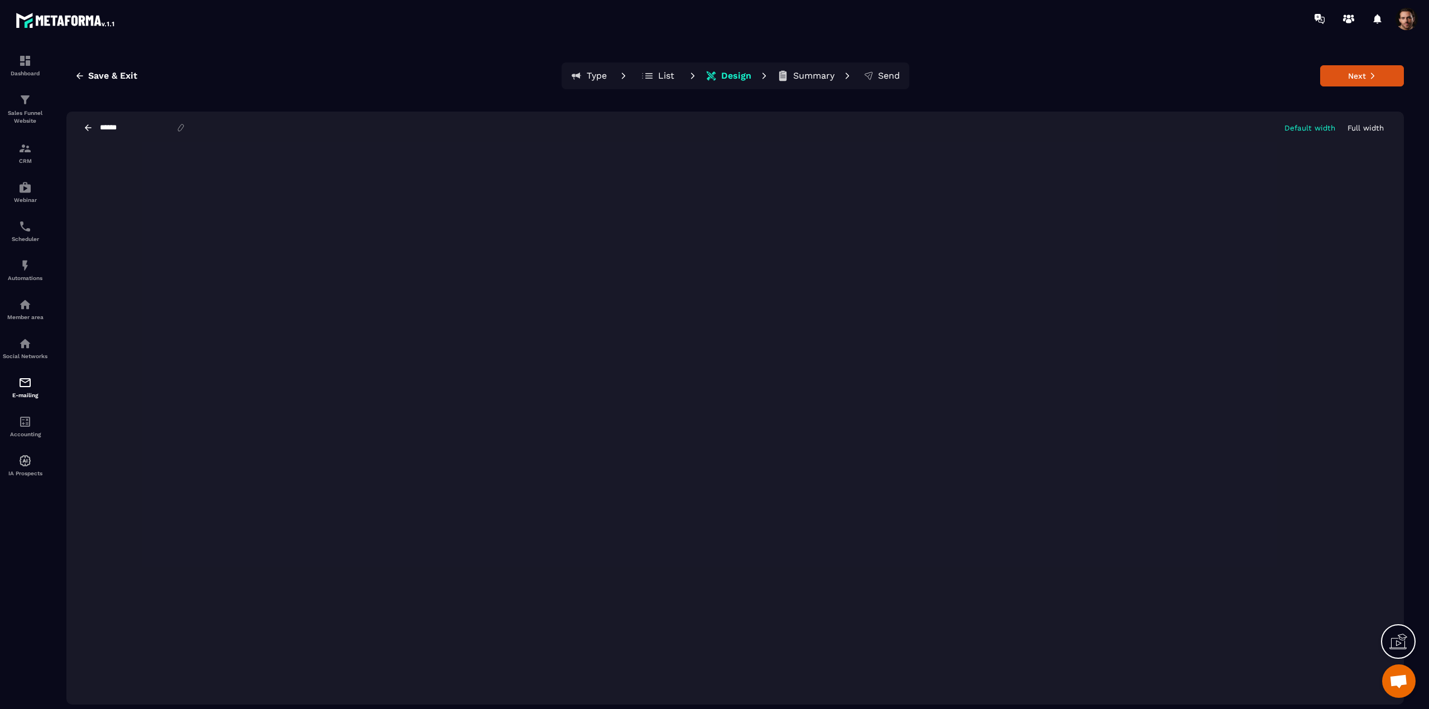
click at [450, 81] on div "Save & Exit Type List Design Summary Send Next" at bounding box center [734, 76] width 1337 height 27
click at [20, 390] on img at bounding box center [24, 382] width 13 height 13
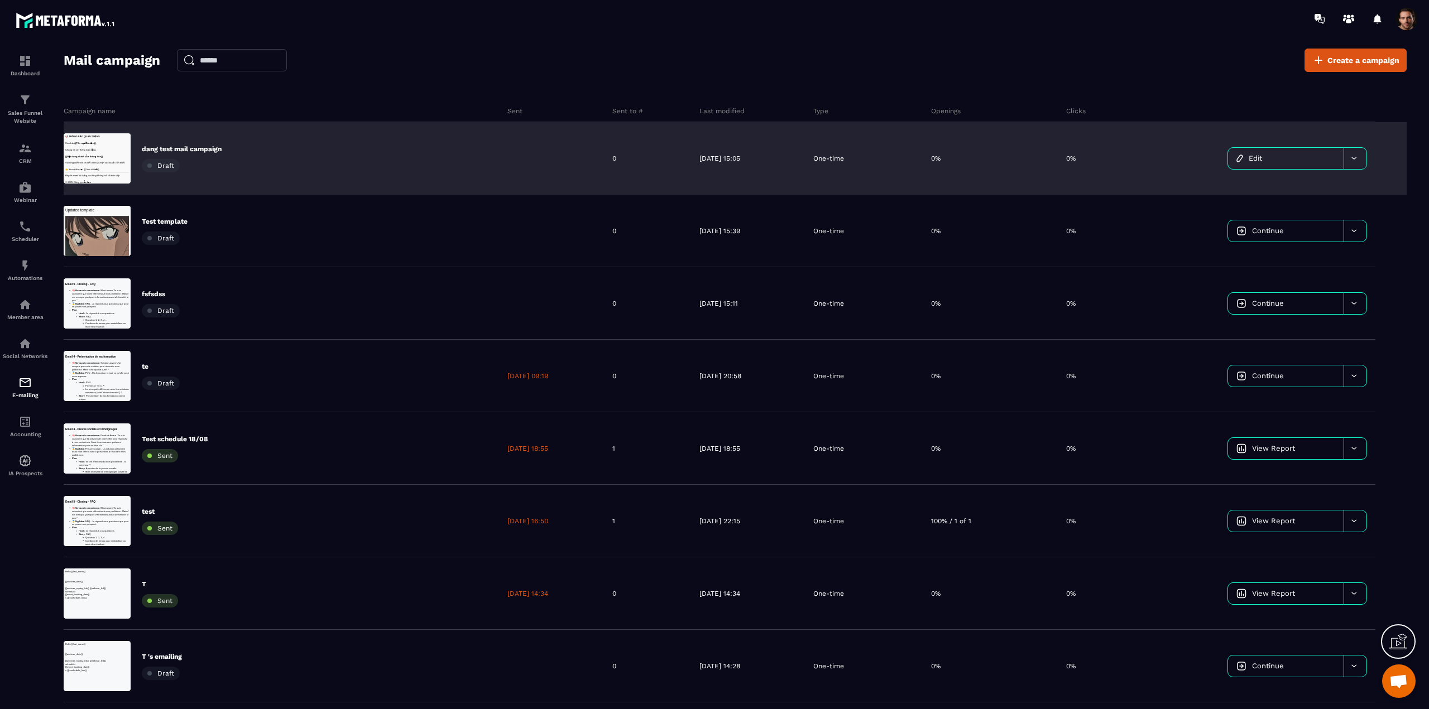
click at [971, 160] on link "Edit" at bounding box center [1286, 158] width 116 height 21
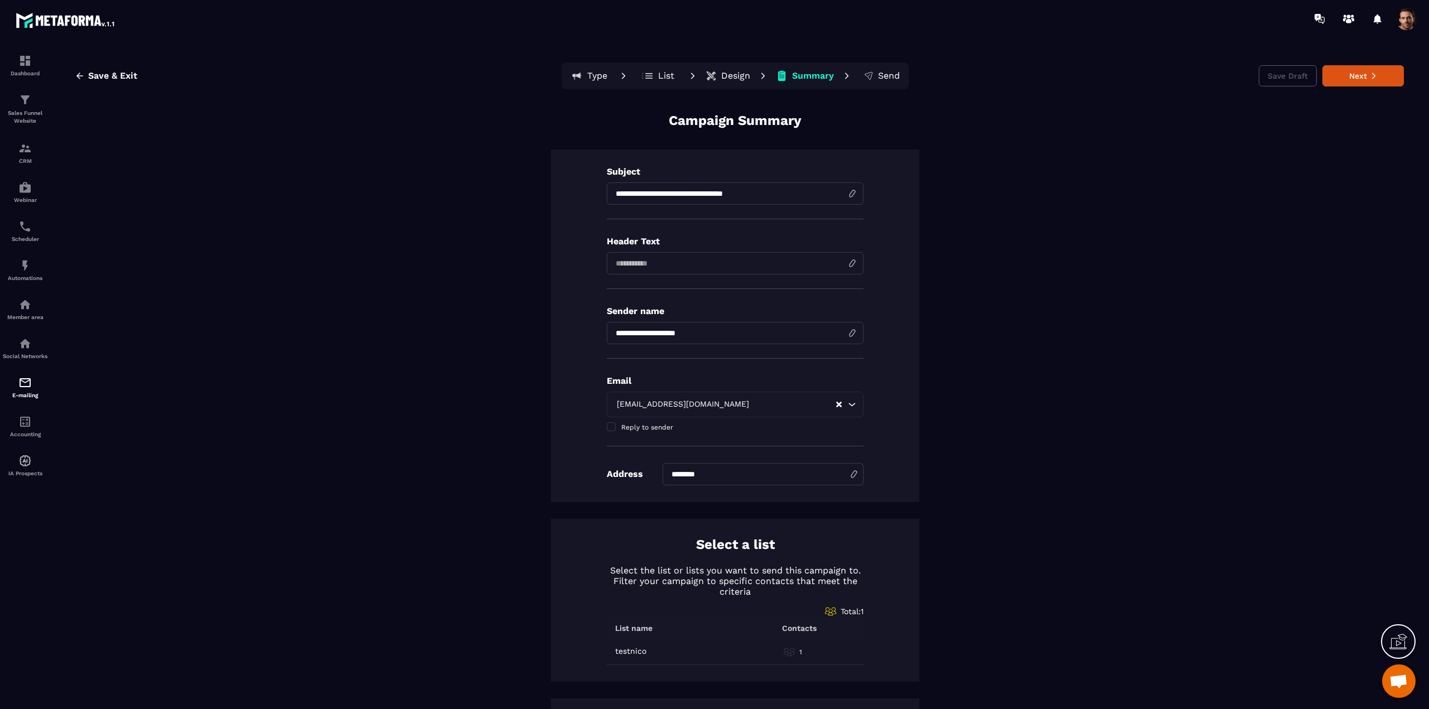
click at [722, 78] on p "Design" at bounding box center [735, 75] width 29 height 11
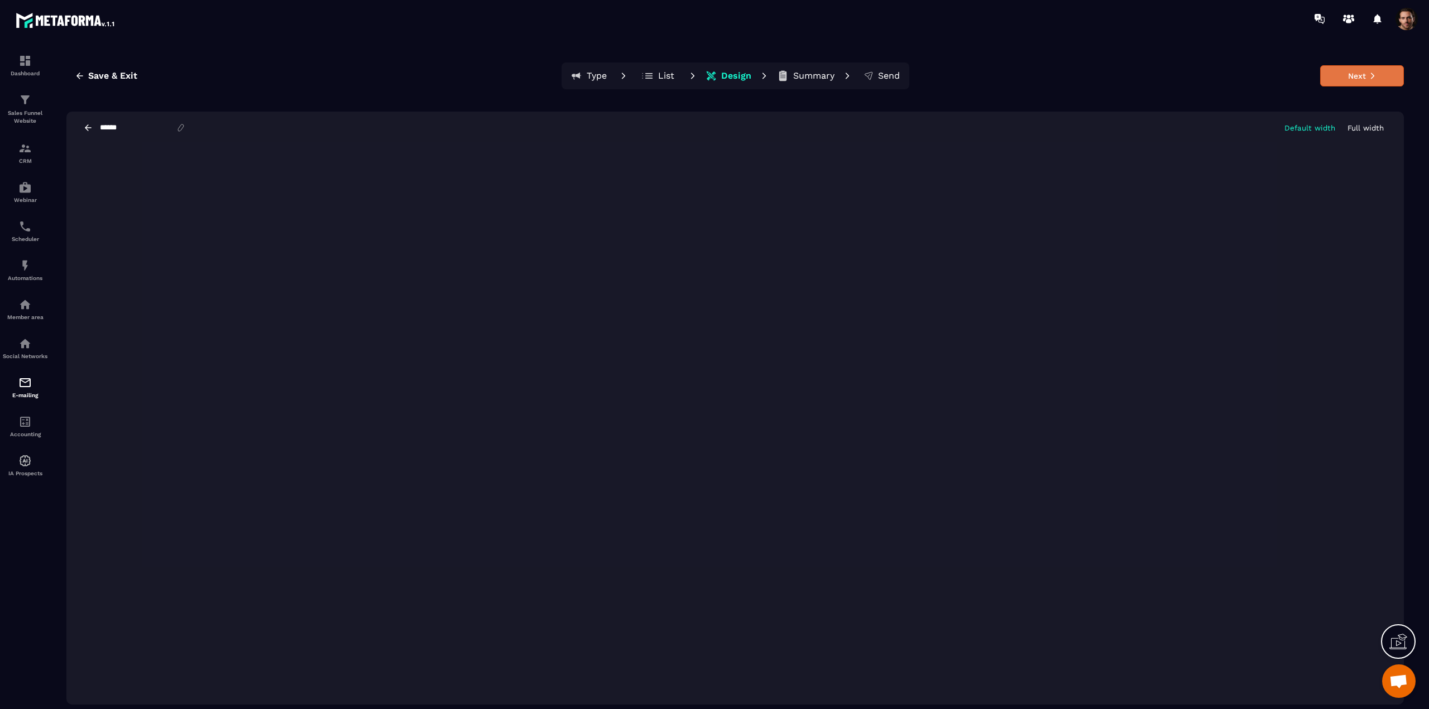
click at [971, 78] on button "Next" at bounding box center [1362, 75] width 84 height 21
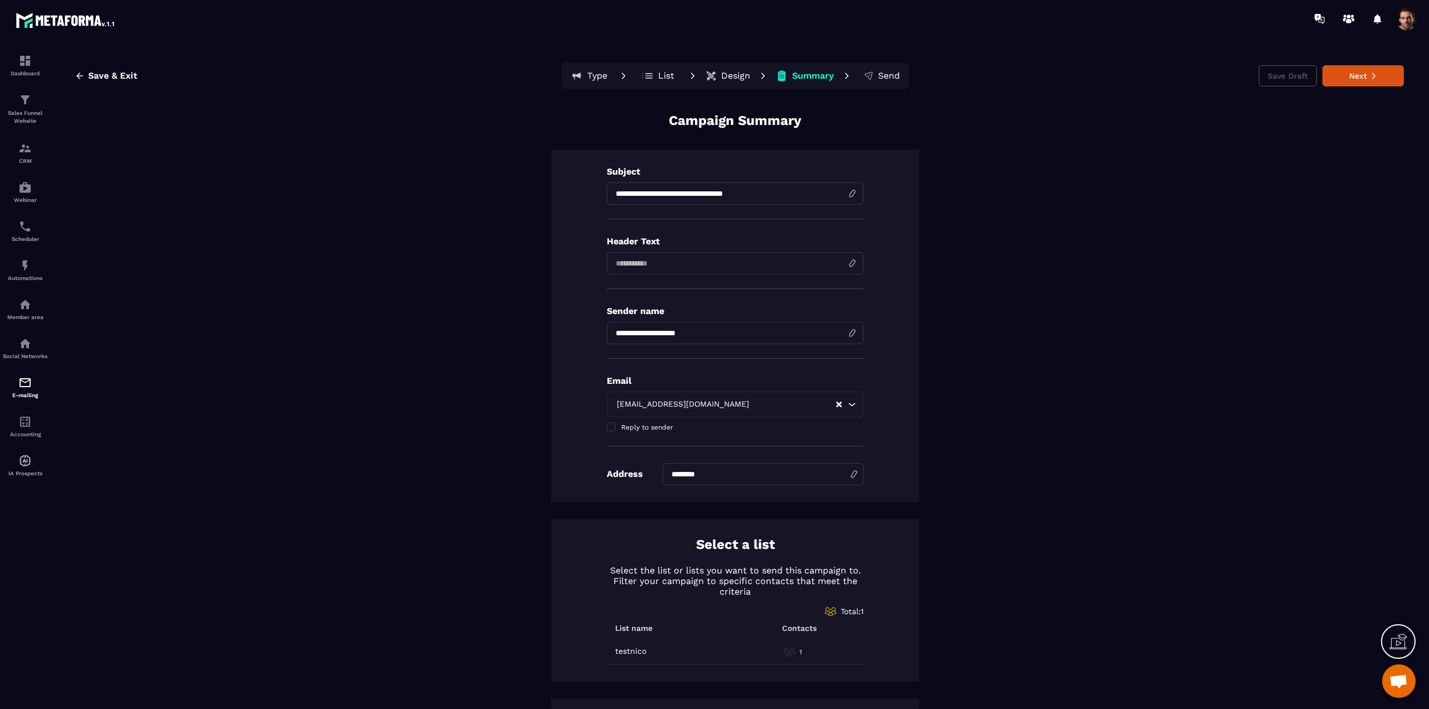
click at [713, 76] on button "Design" at bounding box center [727, 76] width 51 height 22
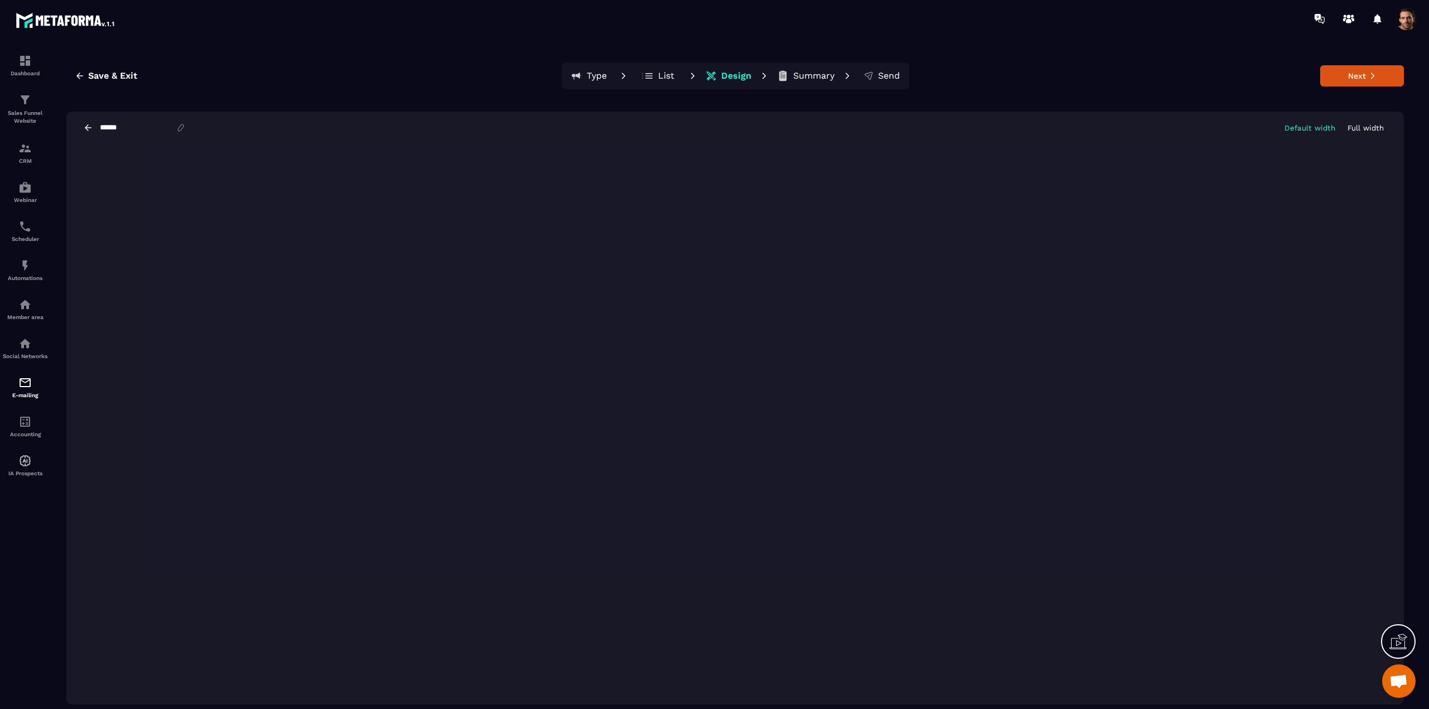
click at [86, 124] on icon at bounding box center [88, 128] width 10 height 10
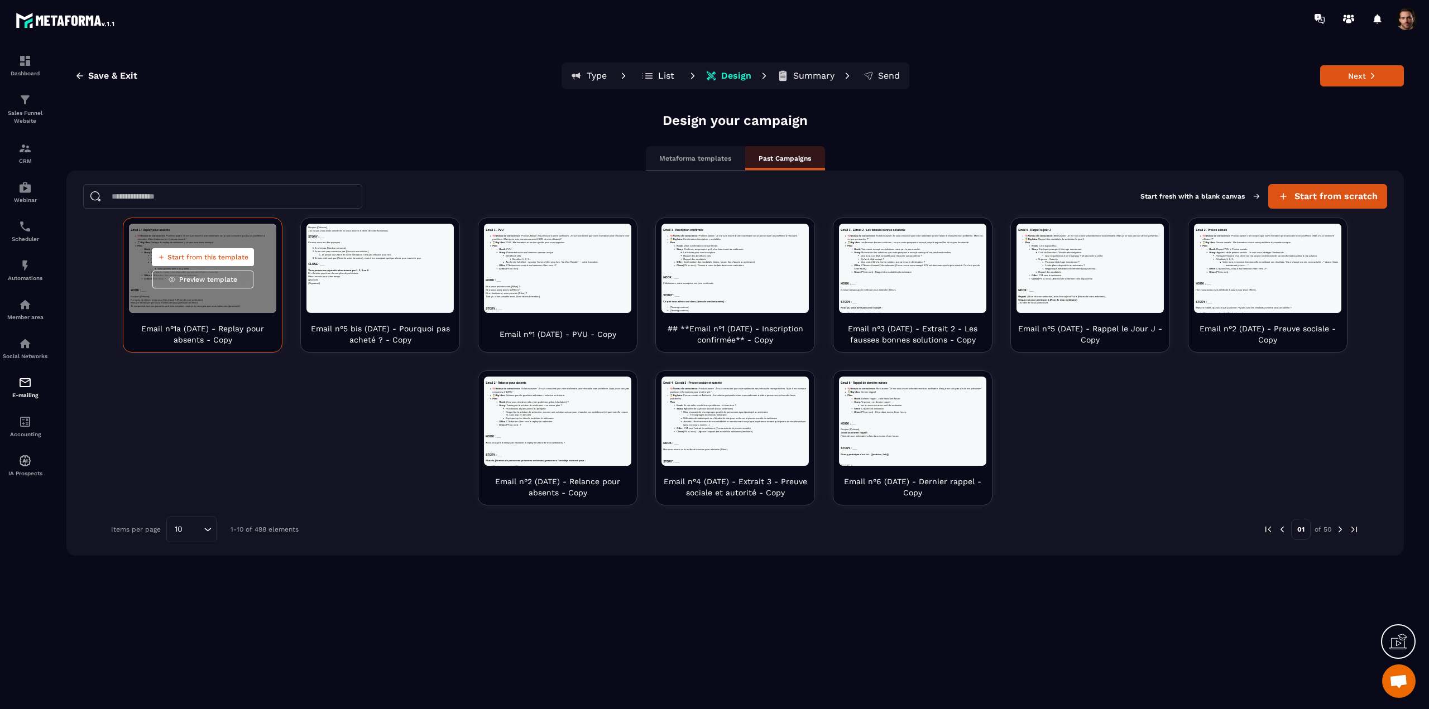
click at [200, 256] on span "Start from this template" at bounding box center [207, 257] width 81 height 9
